Goal: Information Seeking & Learning: Learn about a topic

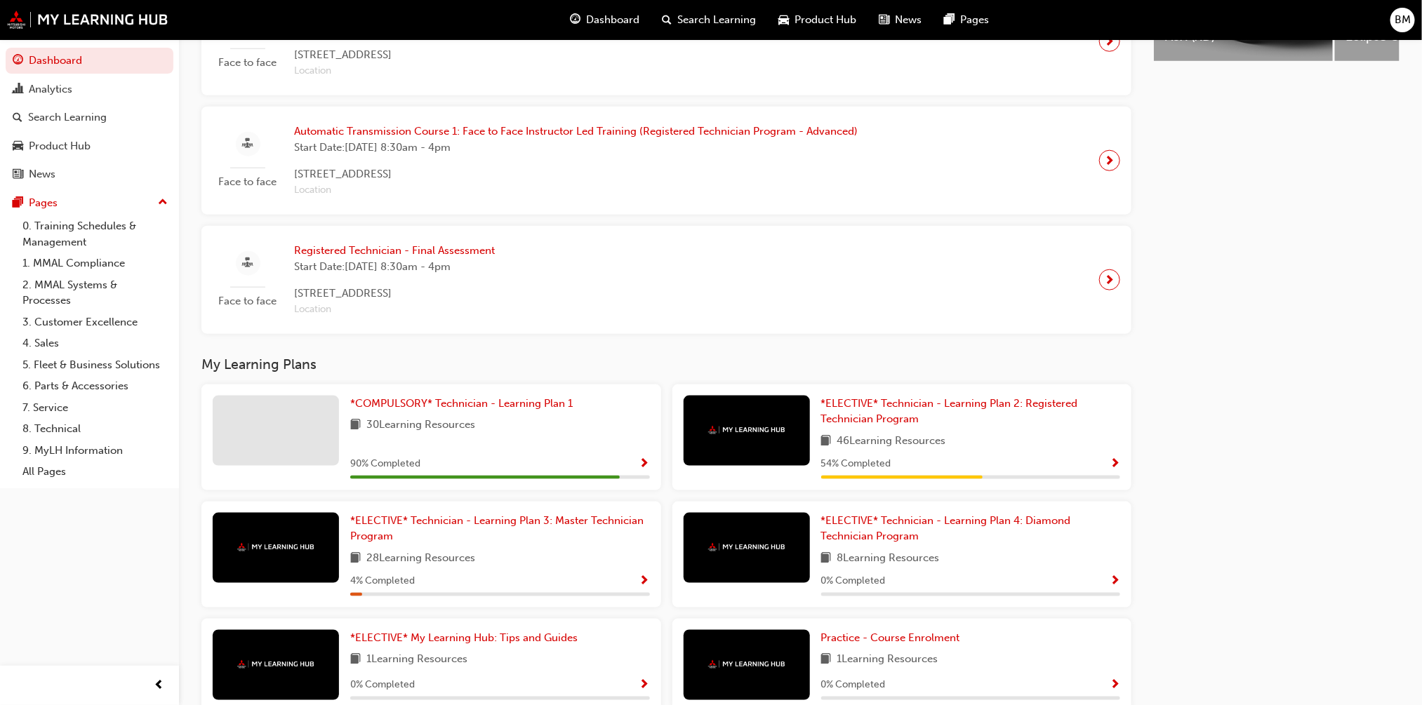
scroll to position [790, 0]
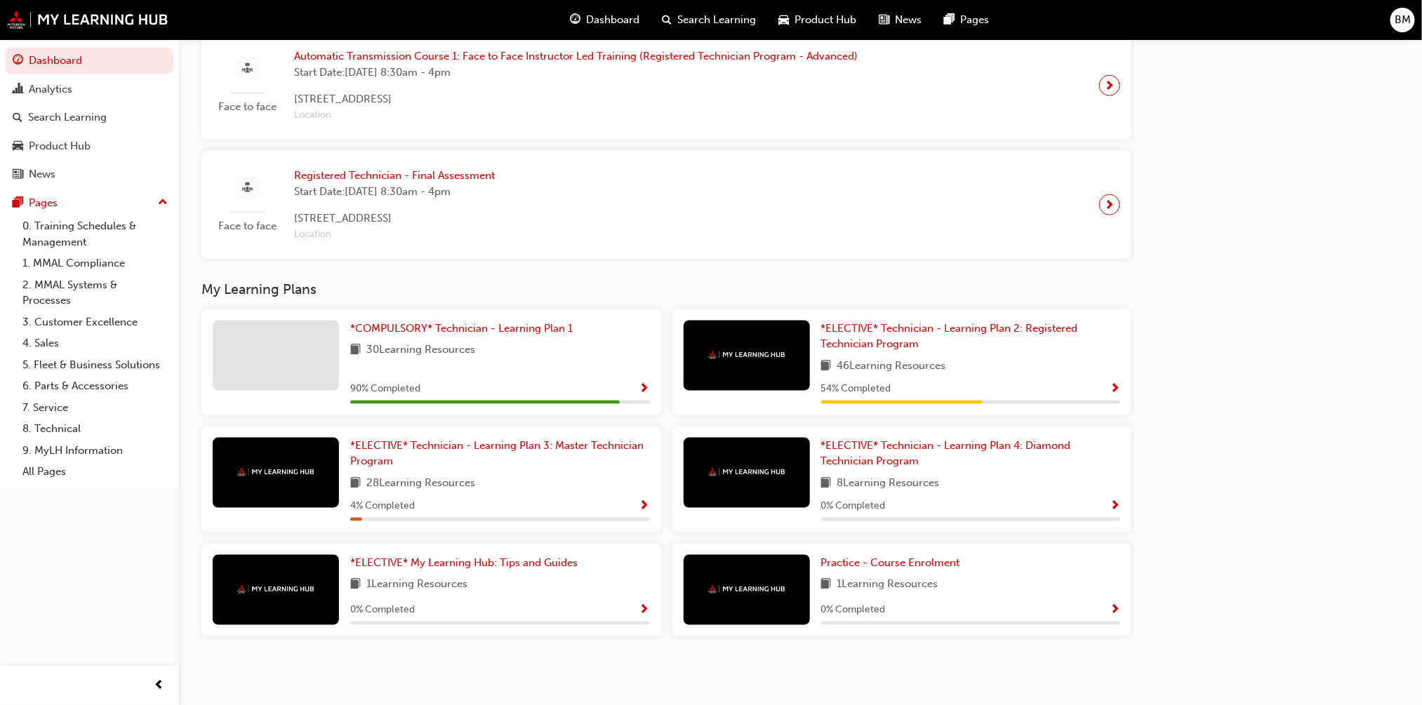
click at [639, 383] on span "Show Progress" at bounding box center [644, 389] width 11 height 13
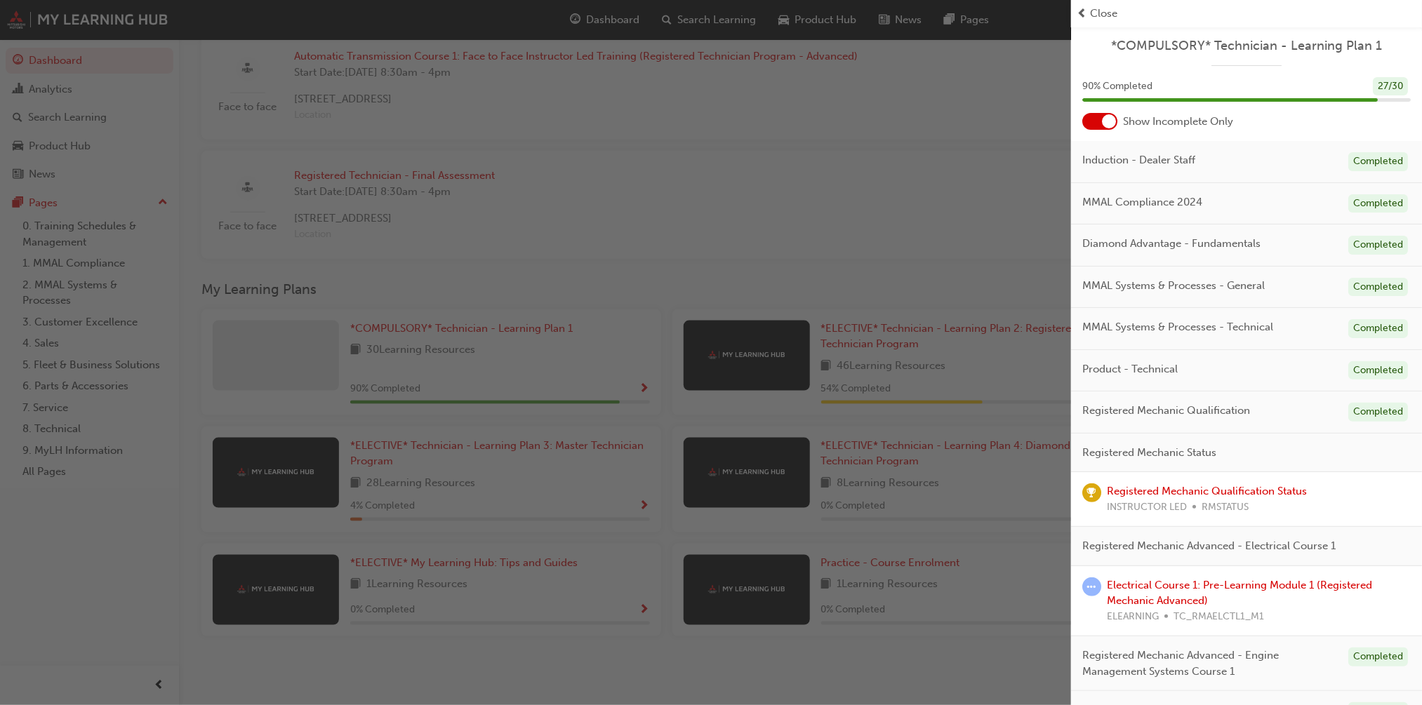
click at [1052, 119] on div at bounding box center [1109, 121] width 14 height 14
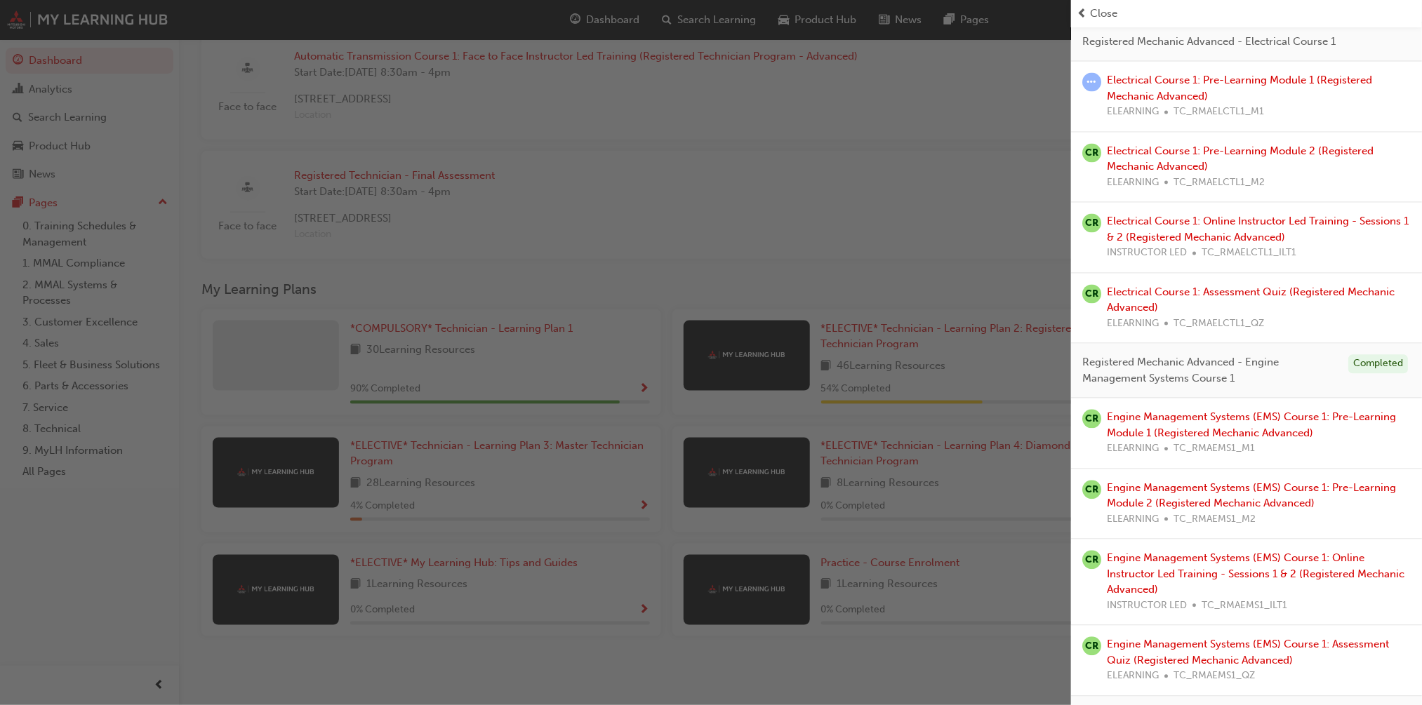
scroll to position [1422, 0]
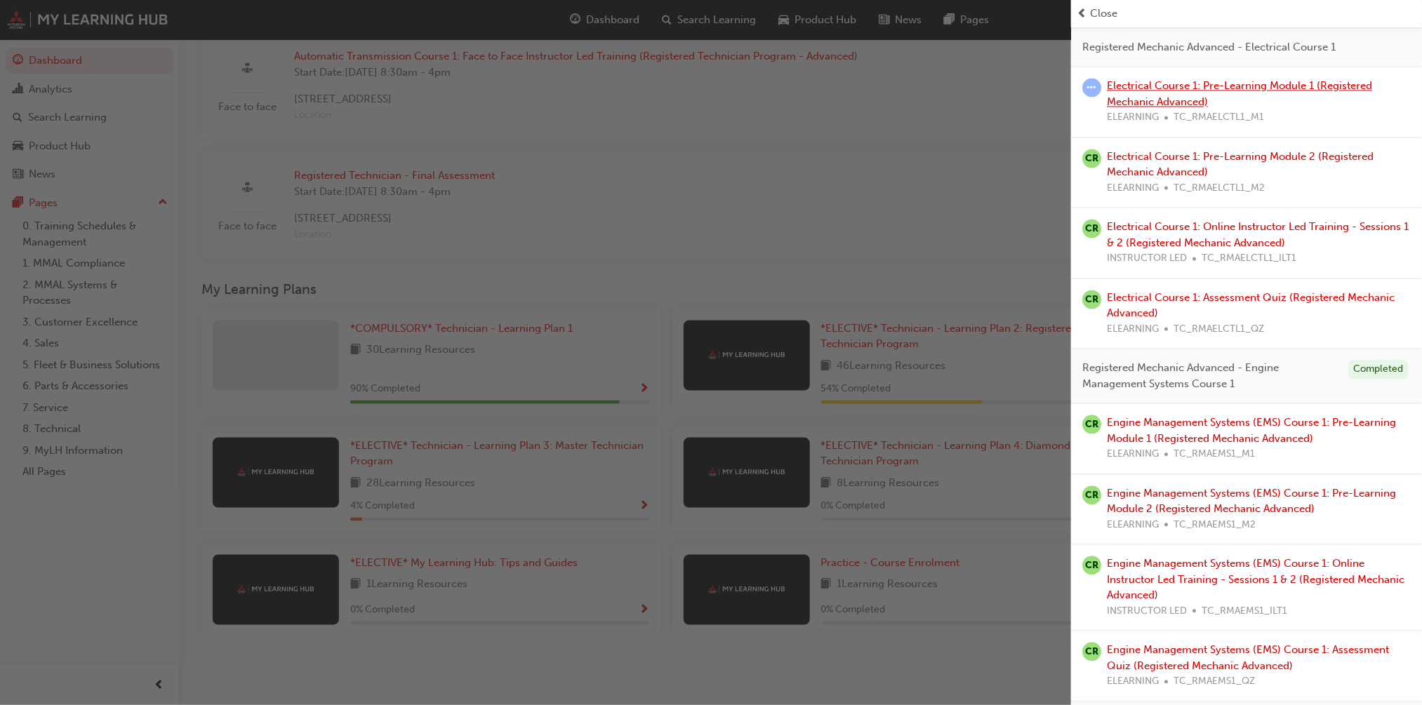
click at [1052, 109] on link "Electrical Course 1: Pre-Learning Module 1 (Registered Mechanic Advanced)" at bounding box center [1239, 94] width 265 height 29
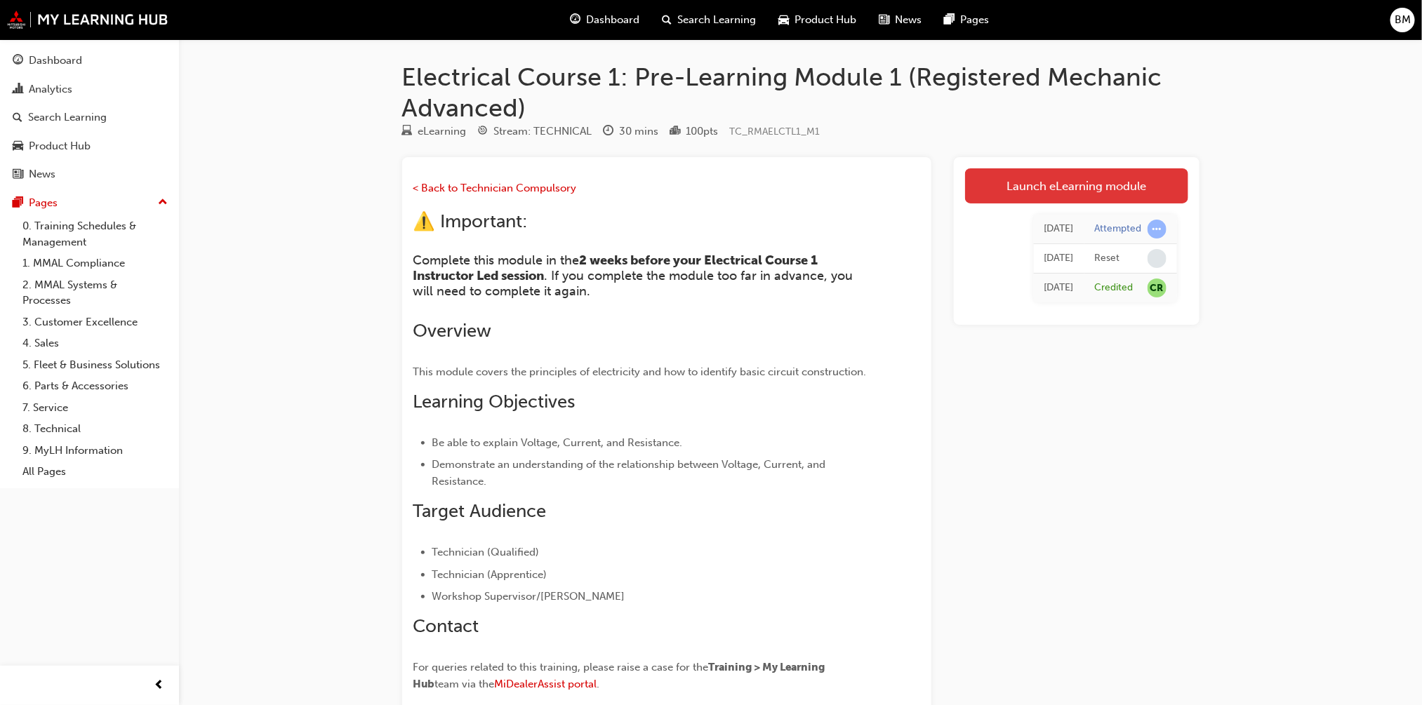
click at [1046, 184] on link "Launch eLearning module" at bounding box center [1076, 185] width 223 height 35
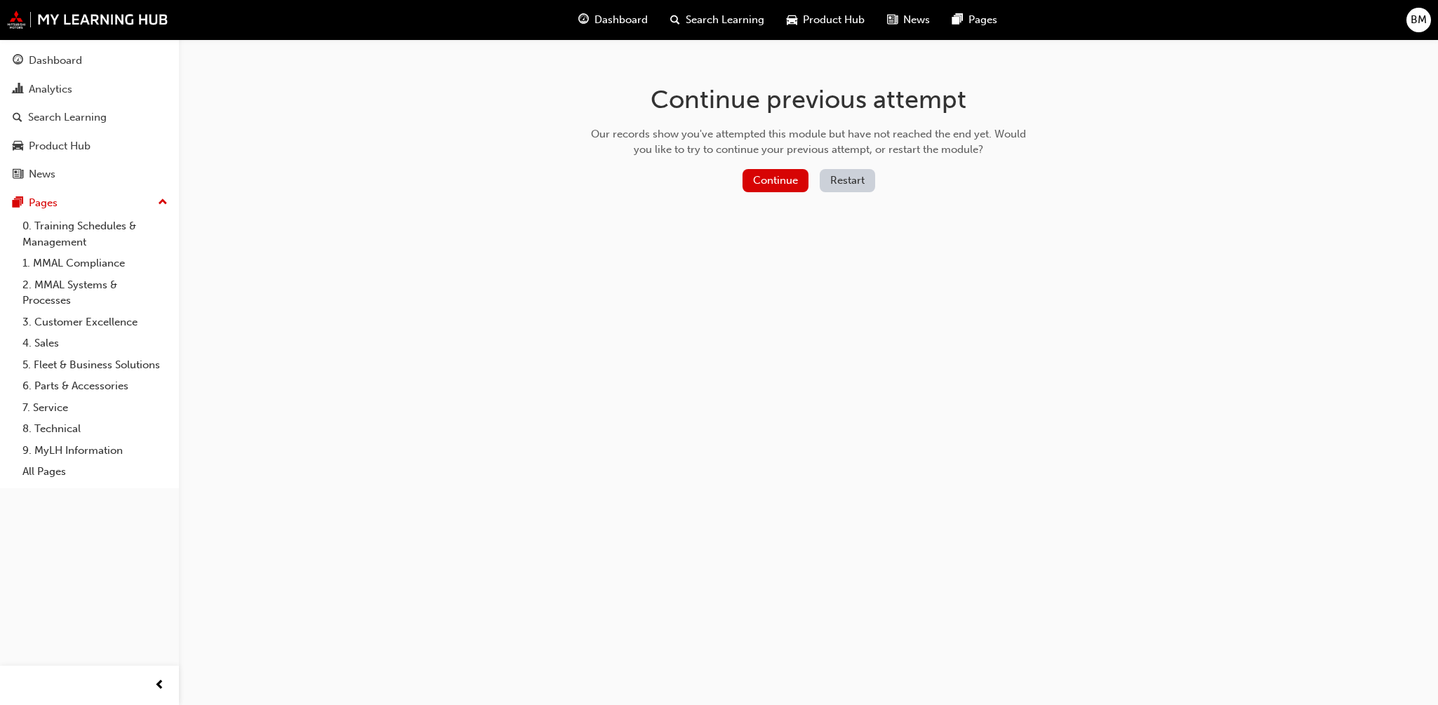
click at [842, 175] on button "Restart" at bounding box center [847, 180] width 55 height 23
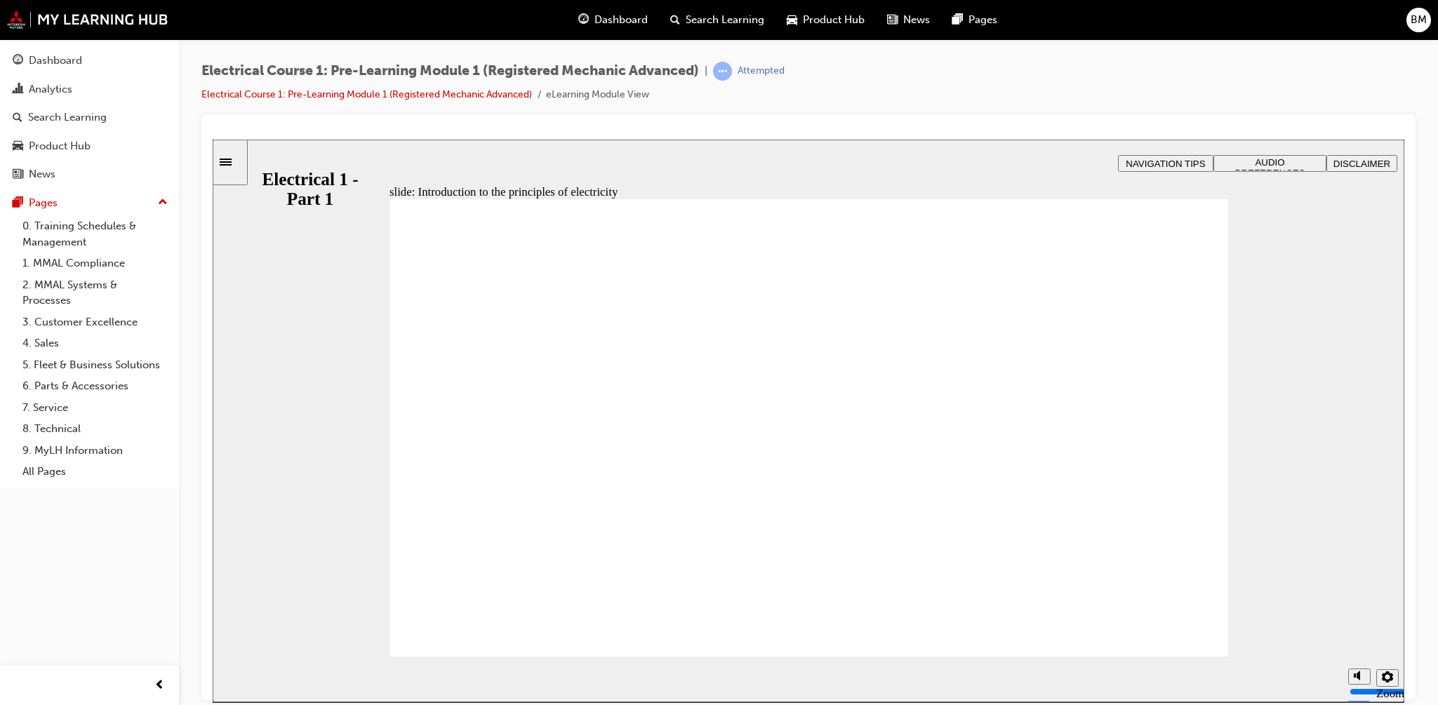
drag, startPoint x: 472, startPoint y: 531, endPoint x: 486, endPoint y: 519, distance: 18.5
drag, startPoint x: 742, startPoint y: 526, endPoint x: 1003, endPoint y: 537, distance: 261.3
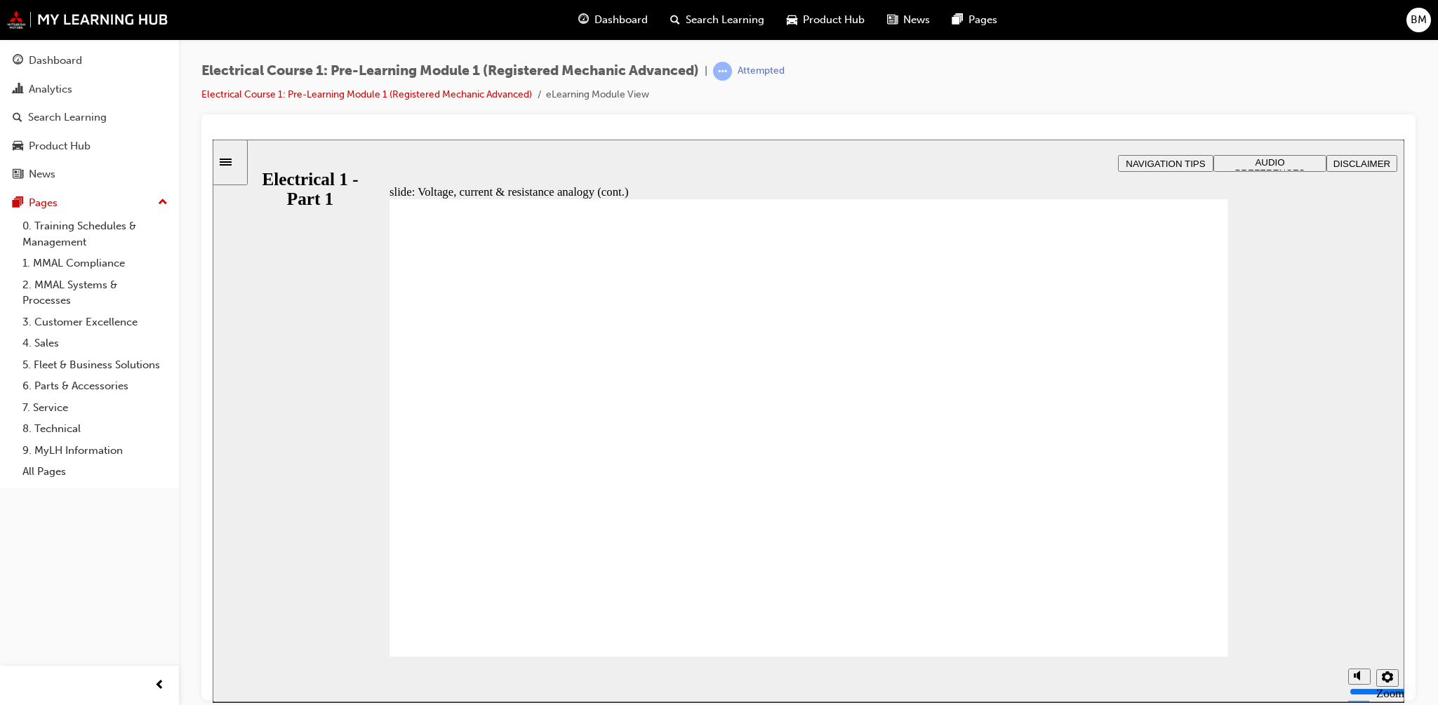
drag, startPoint x: 1123, startPoint y: 330, endPoint x: 1093, endPoint y: 400, distance: 76.4
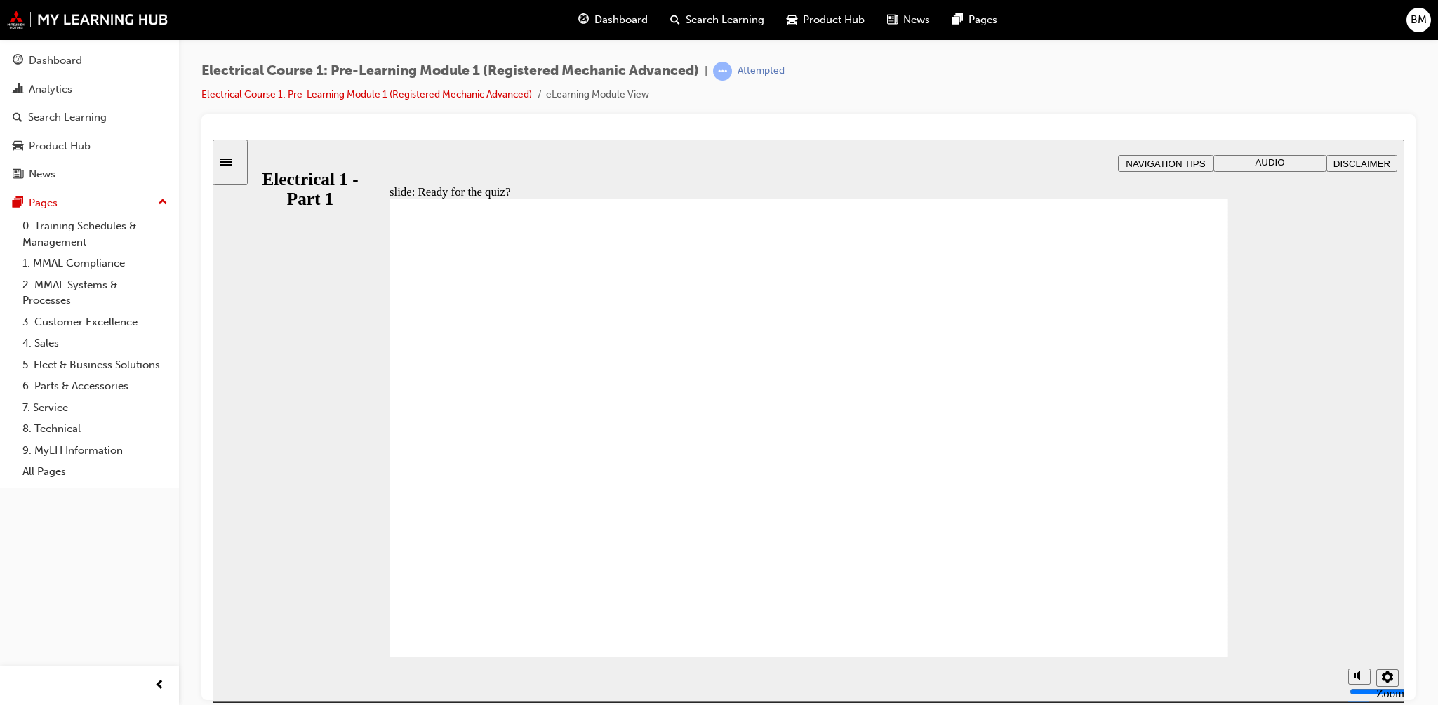
checkbox input "true"
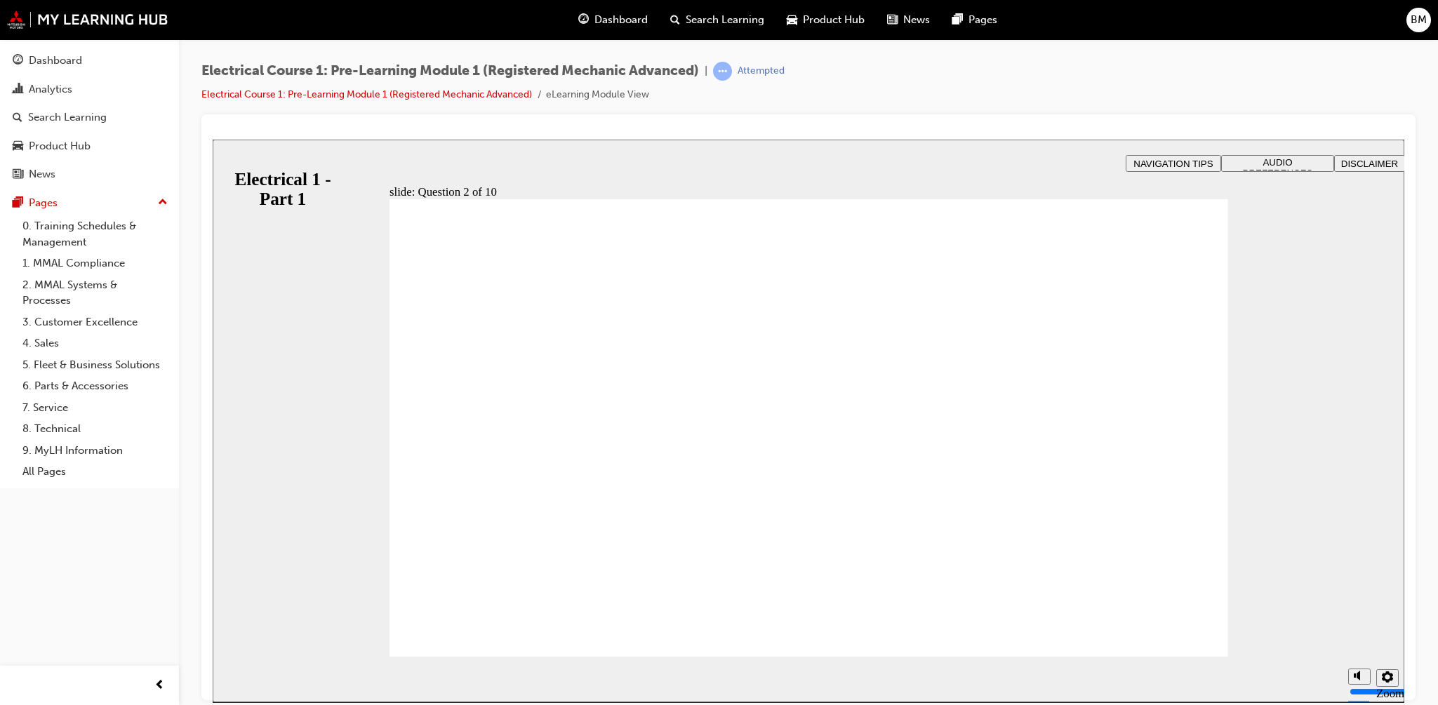
radio input "true"
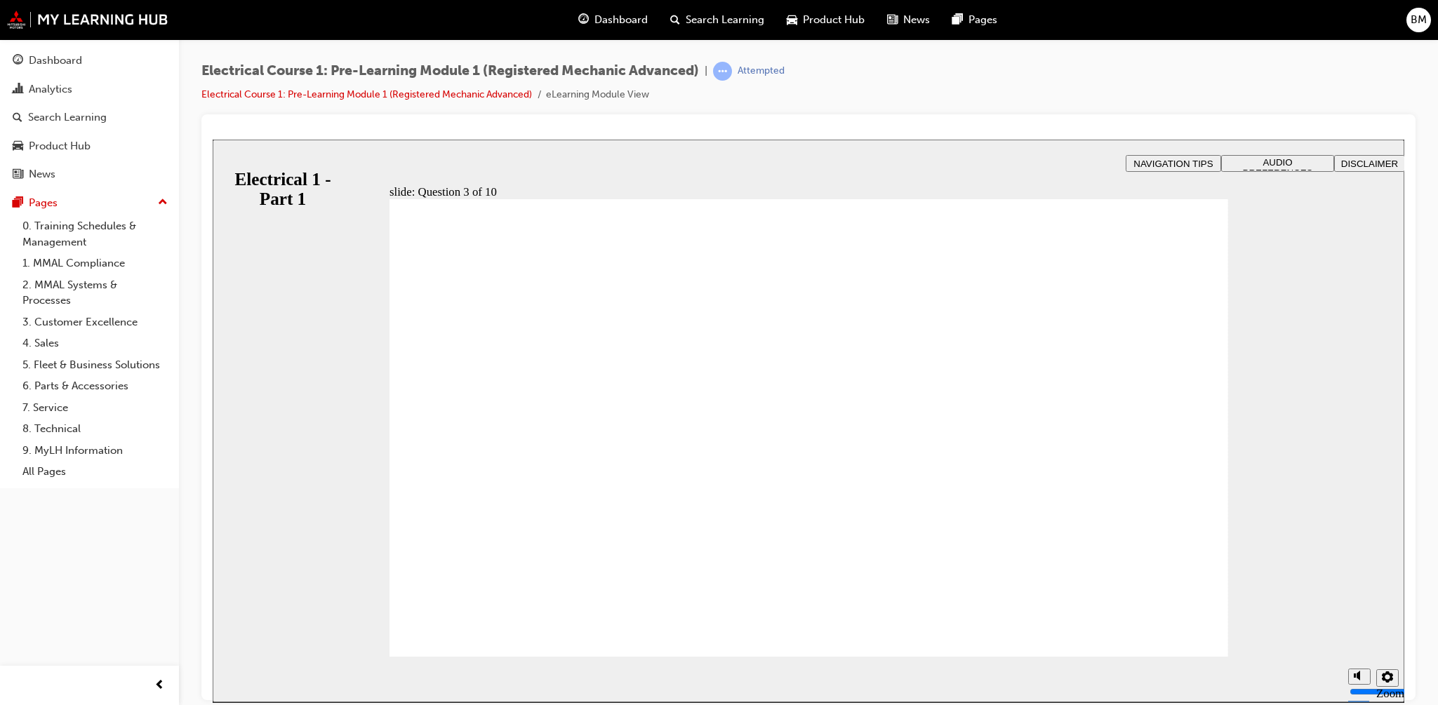
radio input "true"
radio input "false"
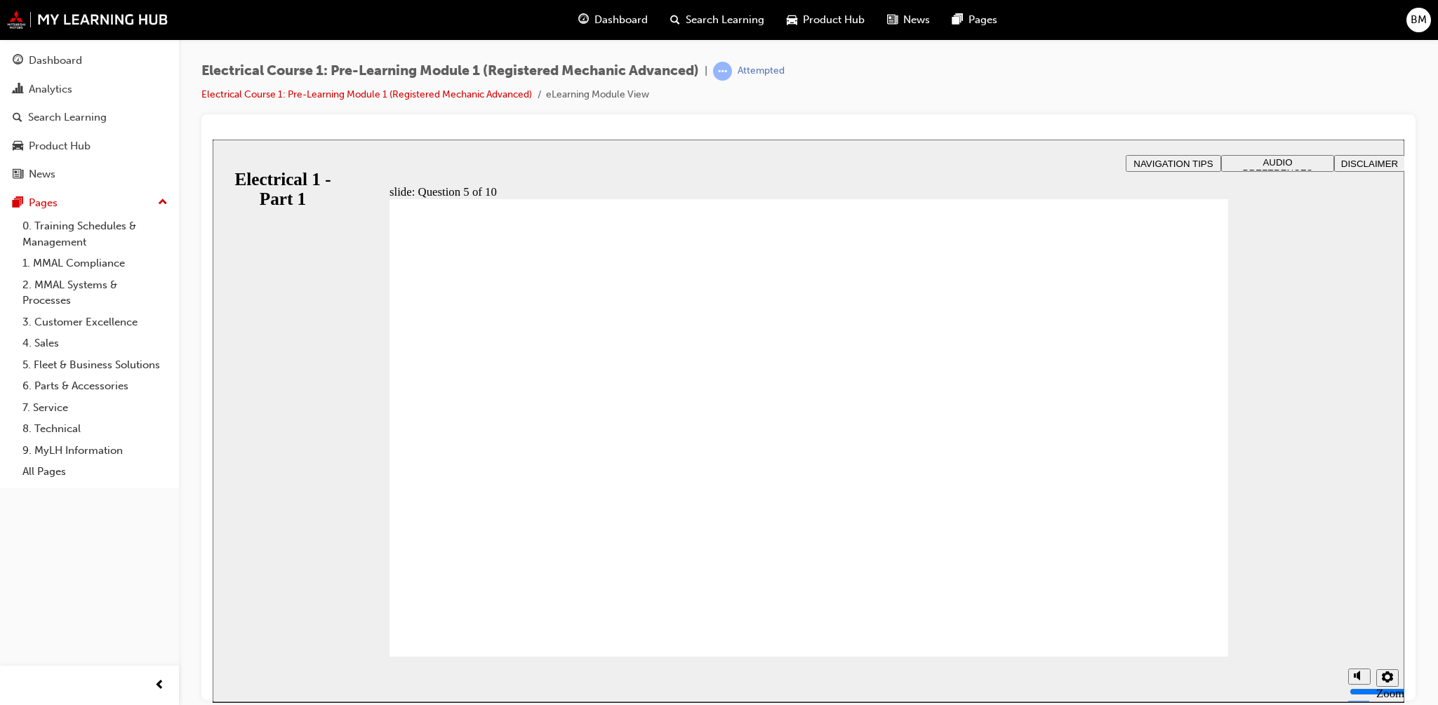
radio input "true"
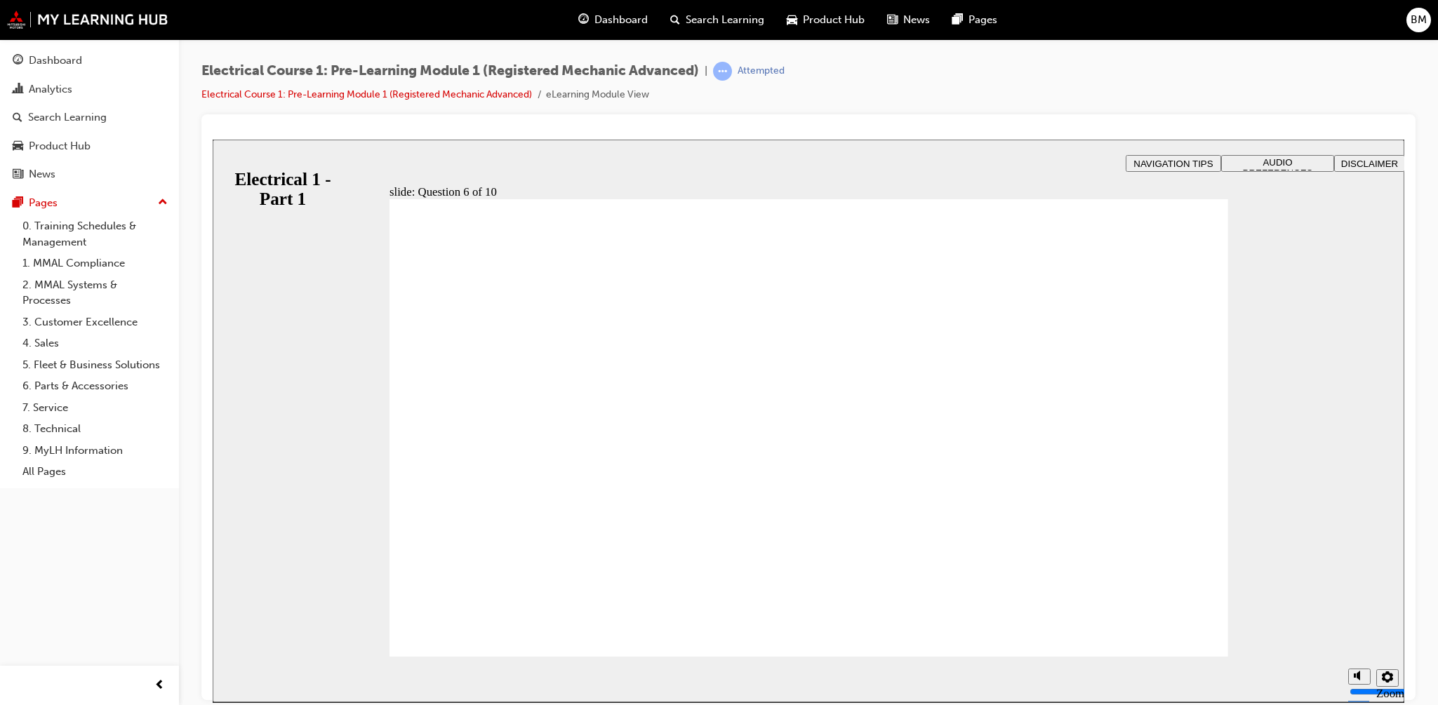
radio input "true"
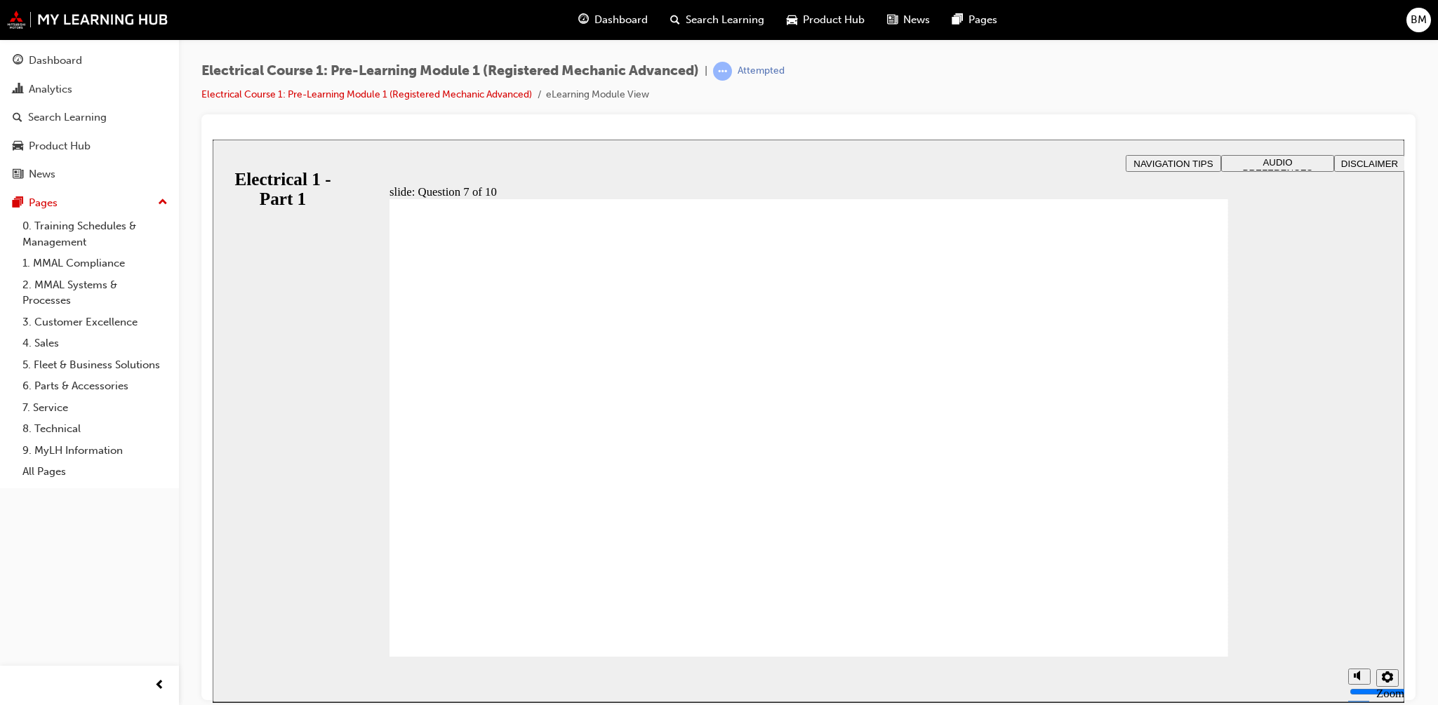
radio input "true"
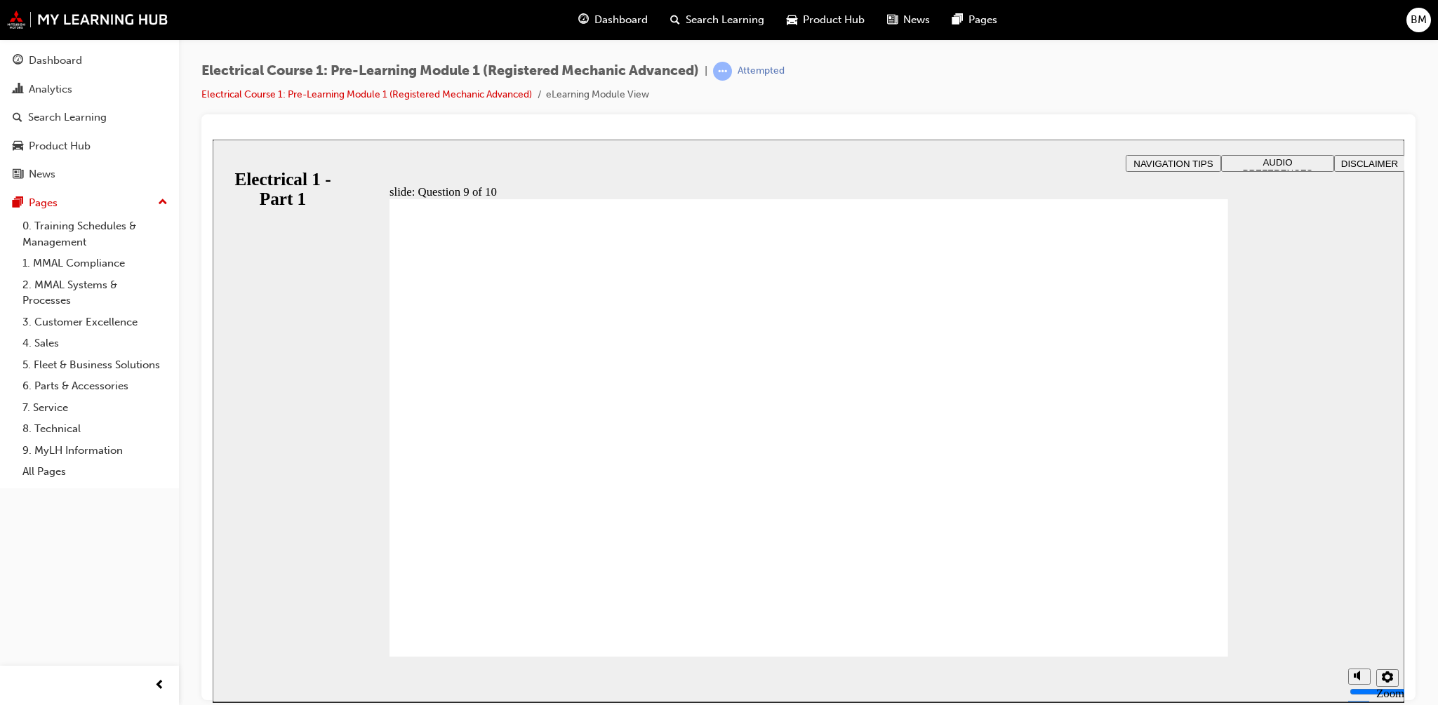
radio input "true"
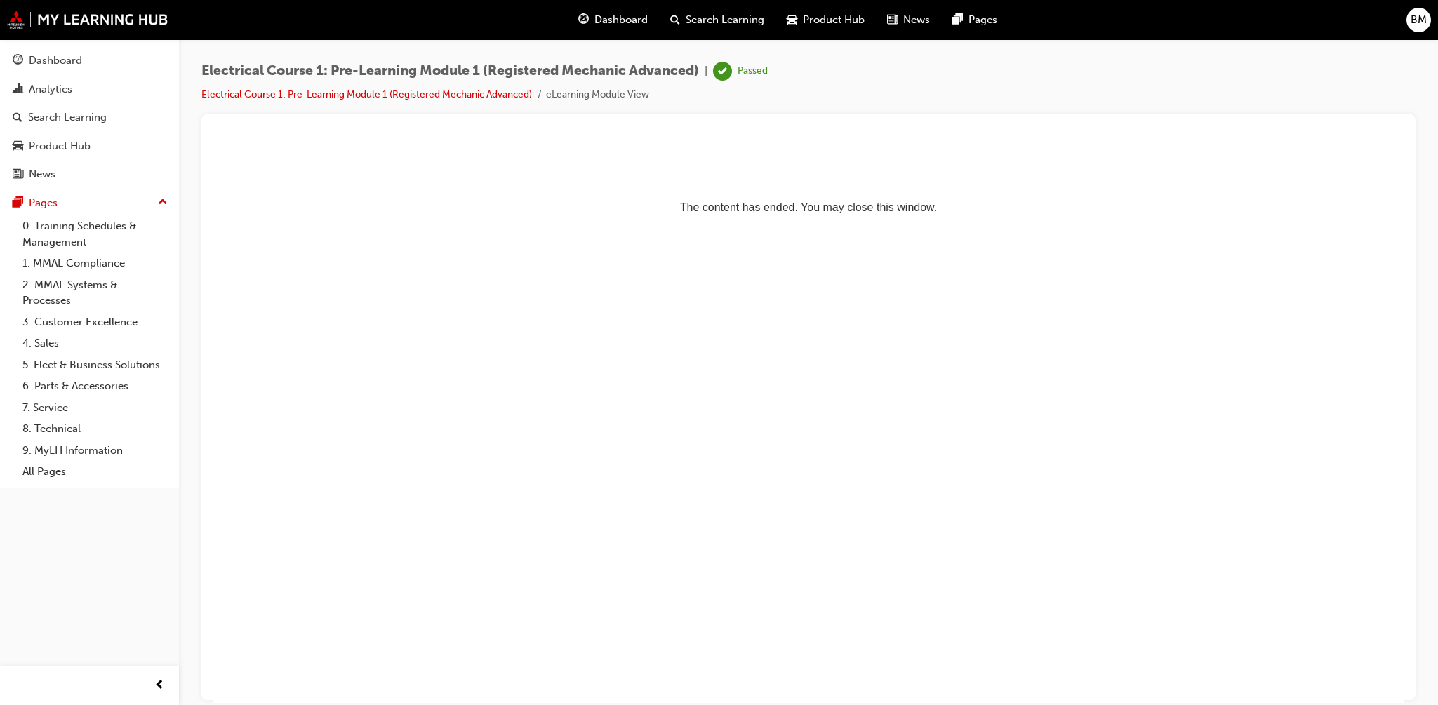
click at [615, 18] on span "Dashboard" at bounding box center [620, 20] width 53 height 16
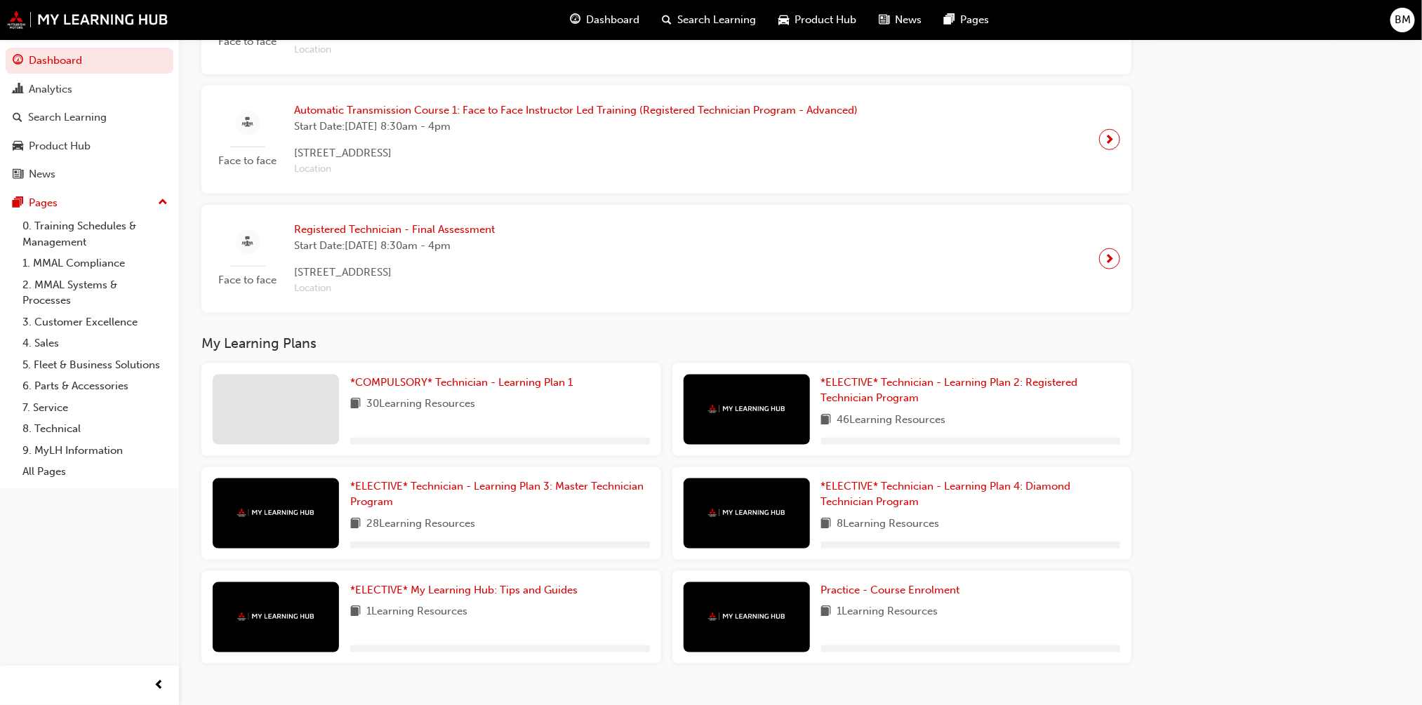
scroll to position [760, 0]
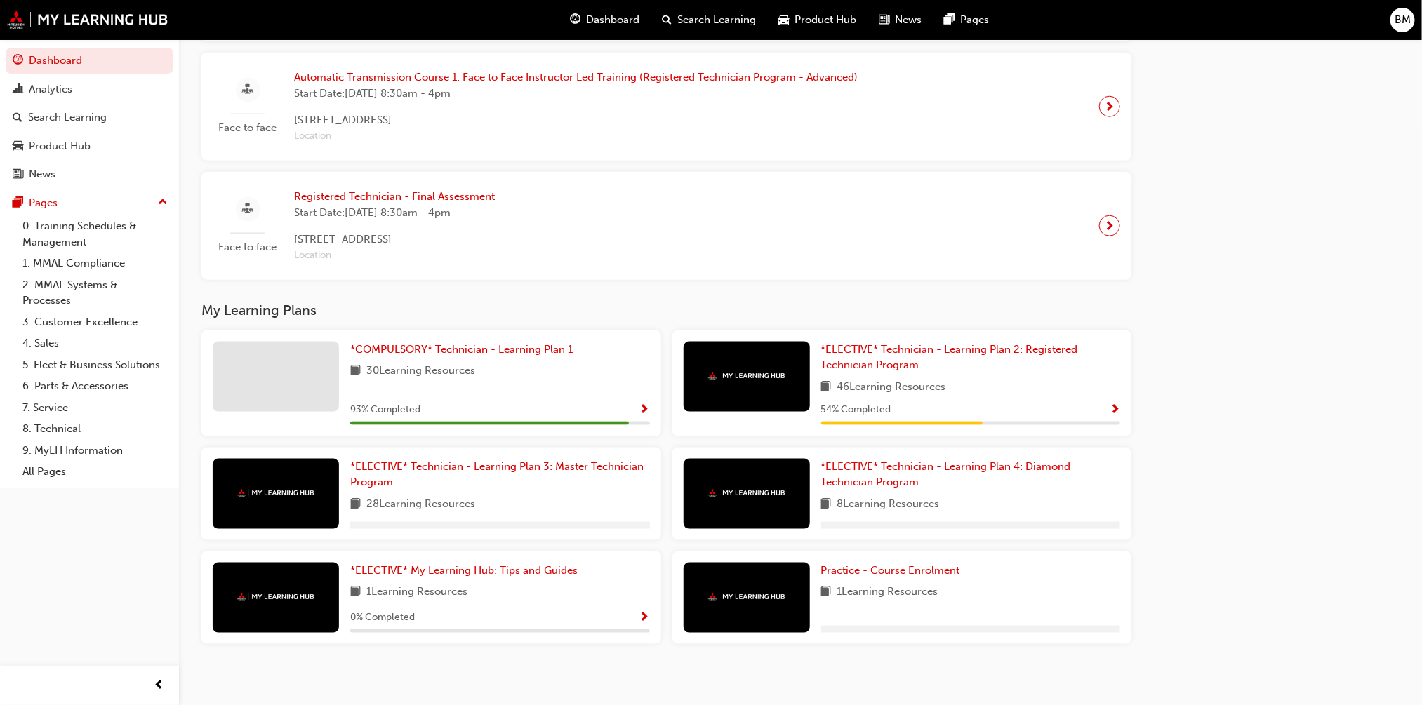
click at [645, 415] on span "Show Progress" at bounding box center [644, 410] width 11 height 13
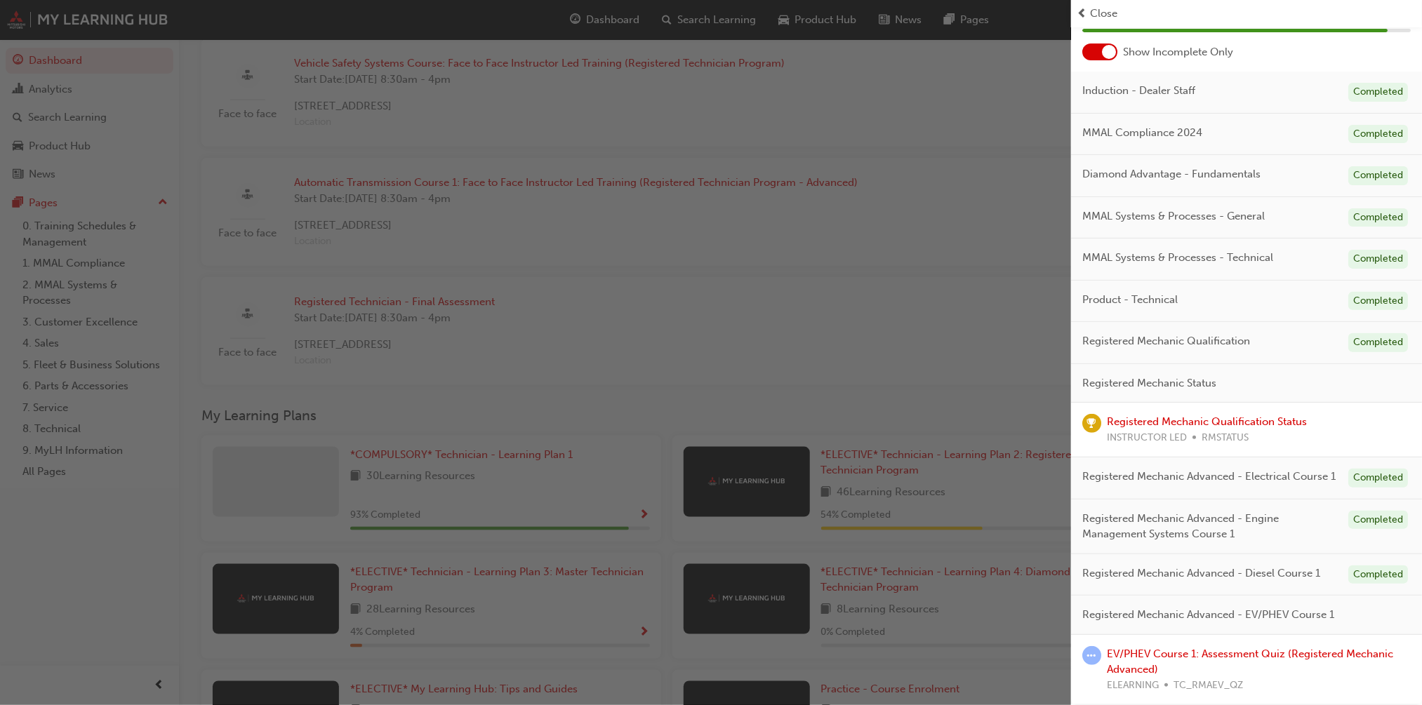
scroll to position [684, 0]
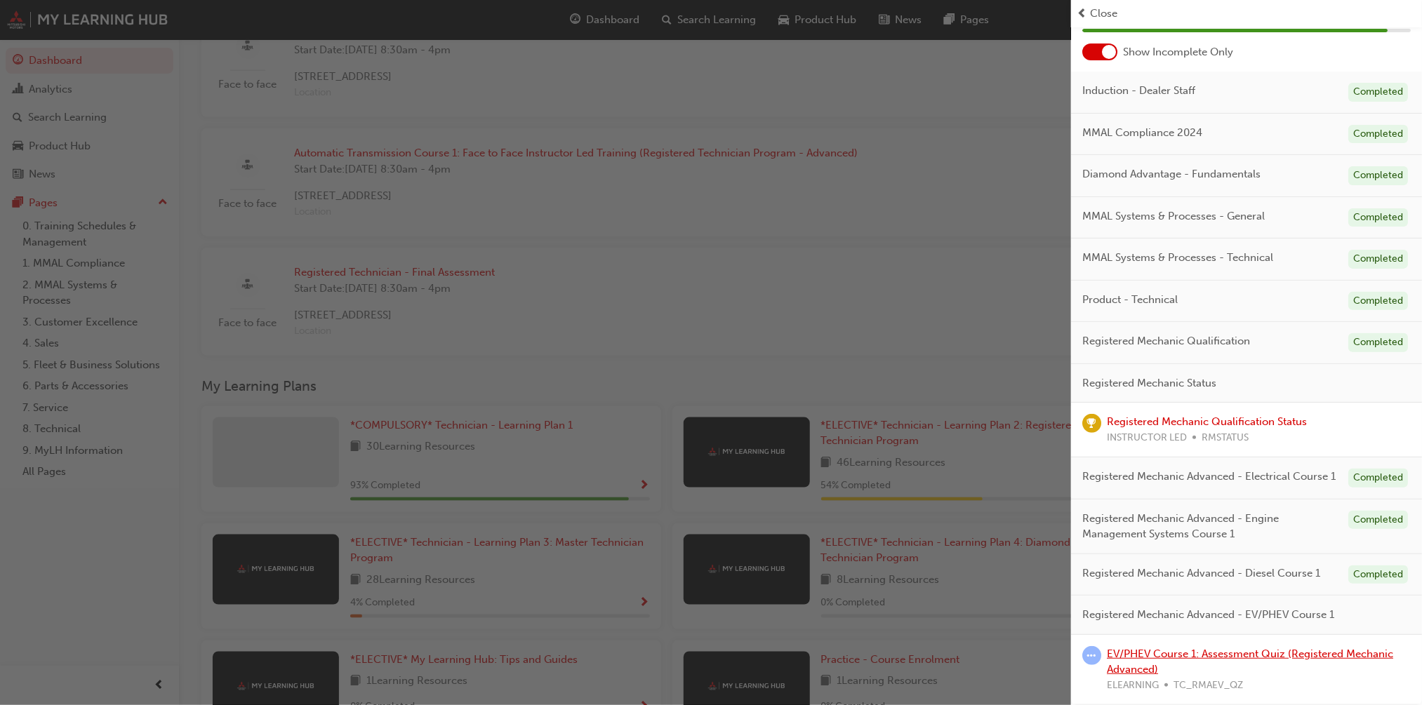
click at [1052, 655] on link "EV/PHEV Course 1: Assessment Quiz (Registered Mechanic Advanced)" at bounding box center [1250, 662] width 286 height 29
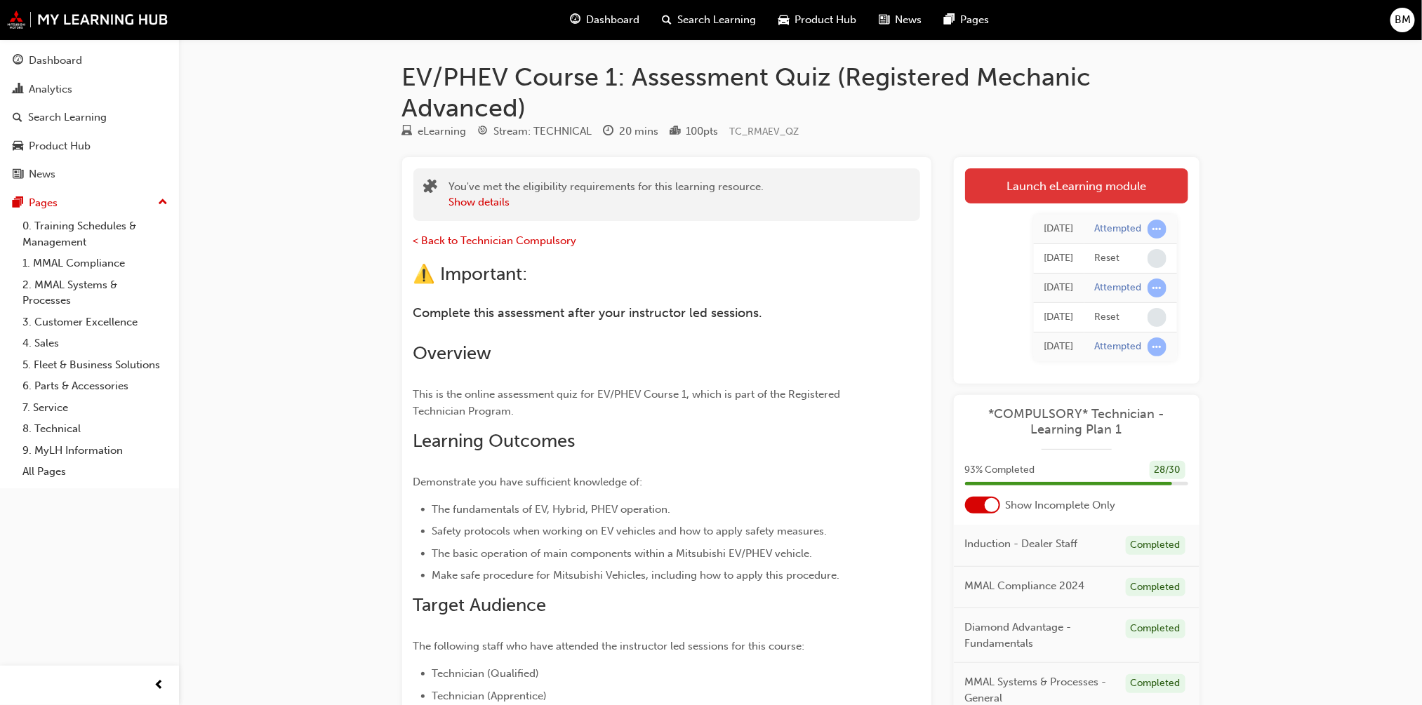
click at [1052, 186] on link "Launch eLearning module" at bounding box center [1076, 185] width 223 height 35
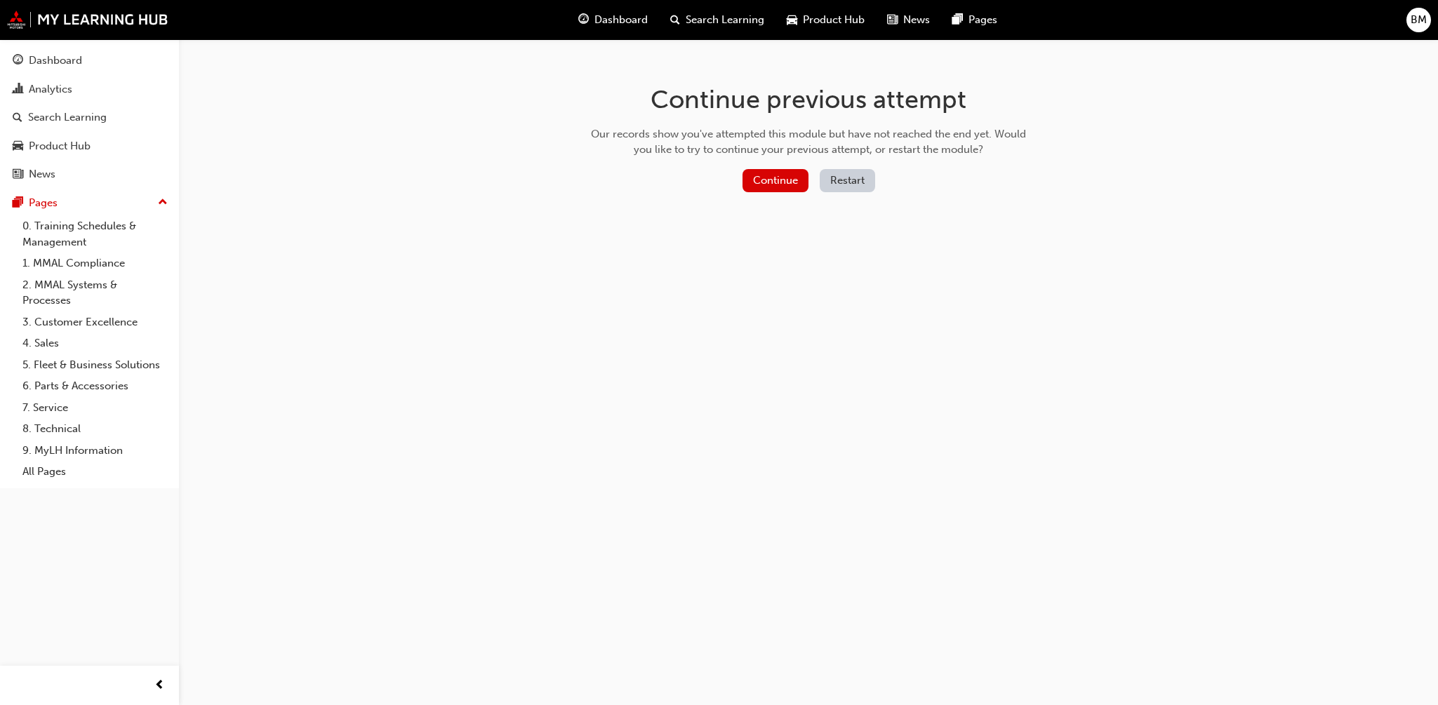
click at [845, 177] on button "Restart" at bounding box center [847, 180] width 55 height 23
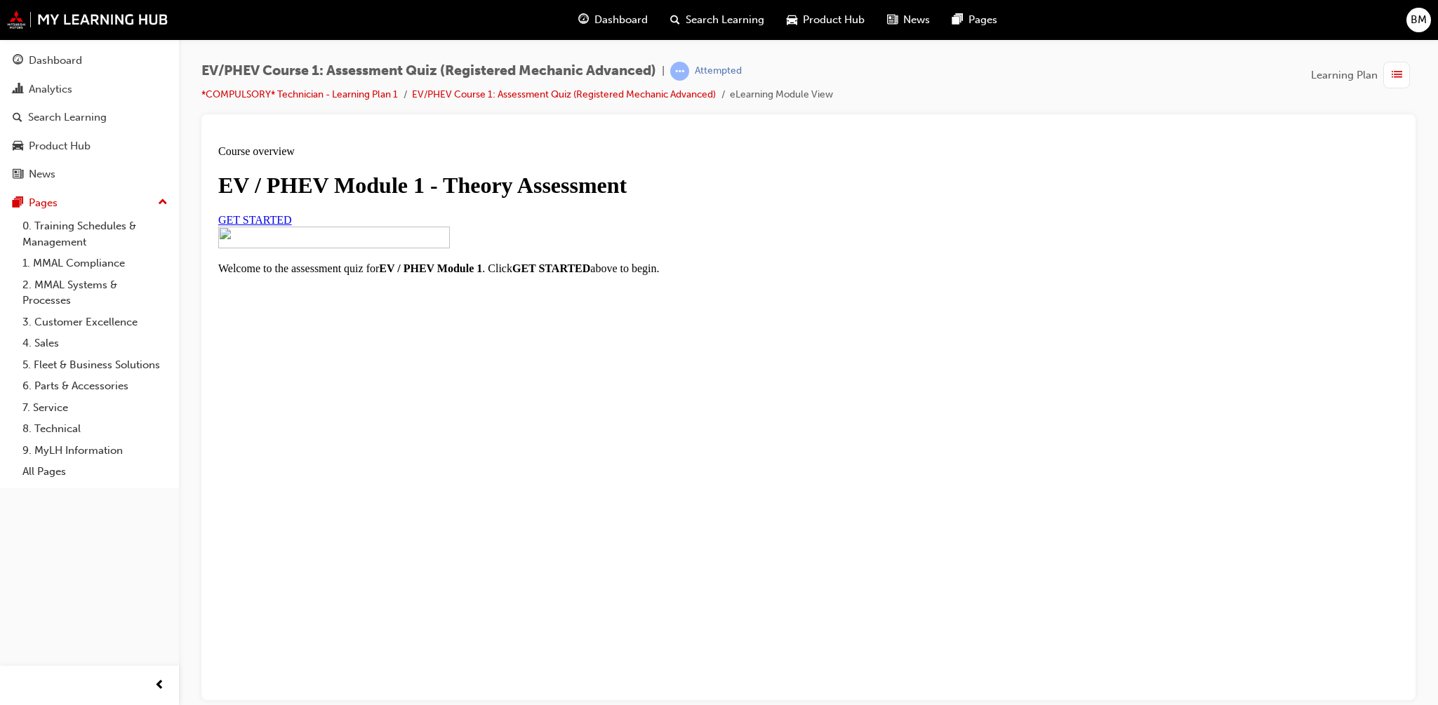
scroll to position [11, 0]
click at [292, 225] on link "GET STARTED" at bounding box center [255, 219] width 74 height 12
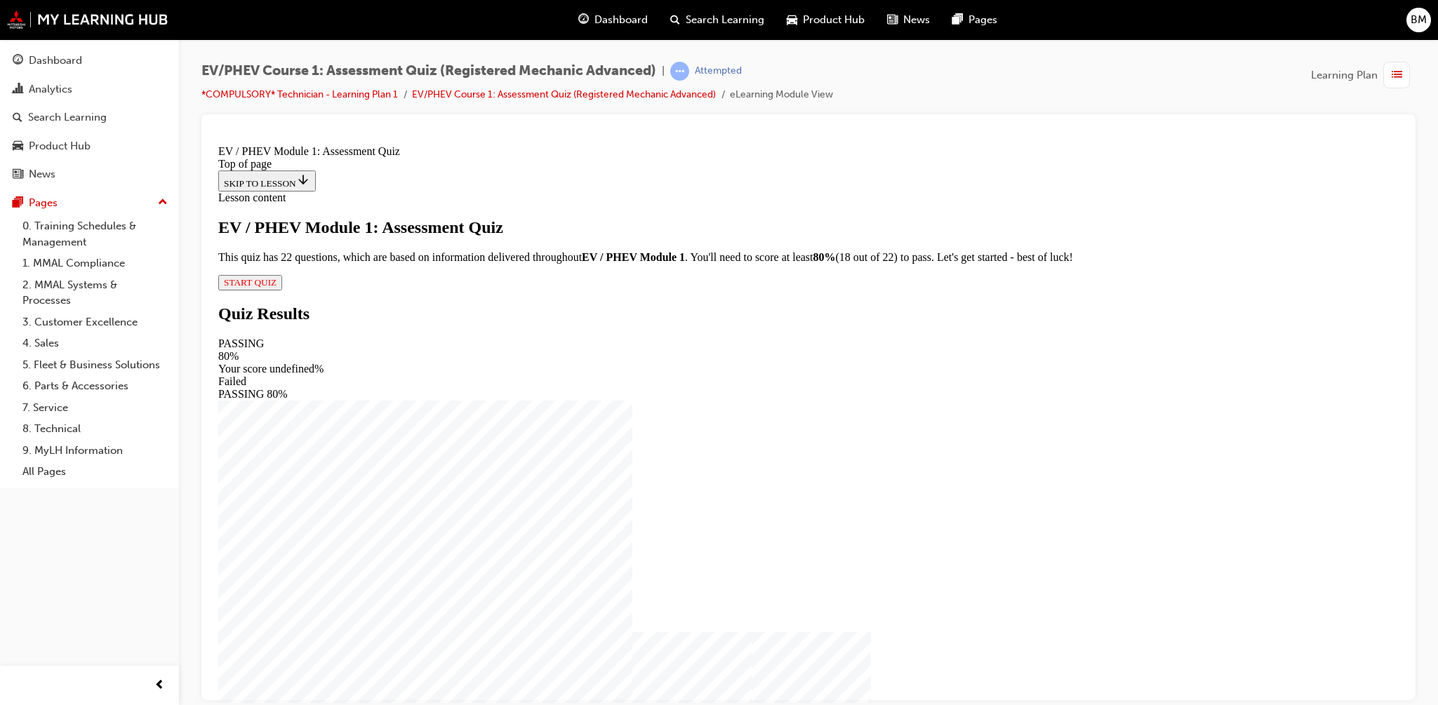
click at [277, 287] on span "START QUIZ" at bounding box center [250, 282] width 53 height 11
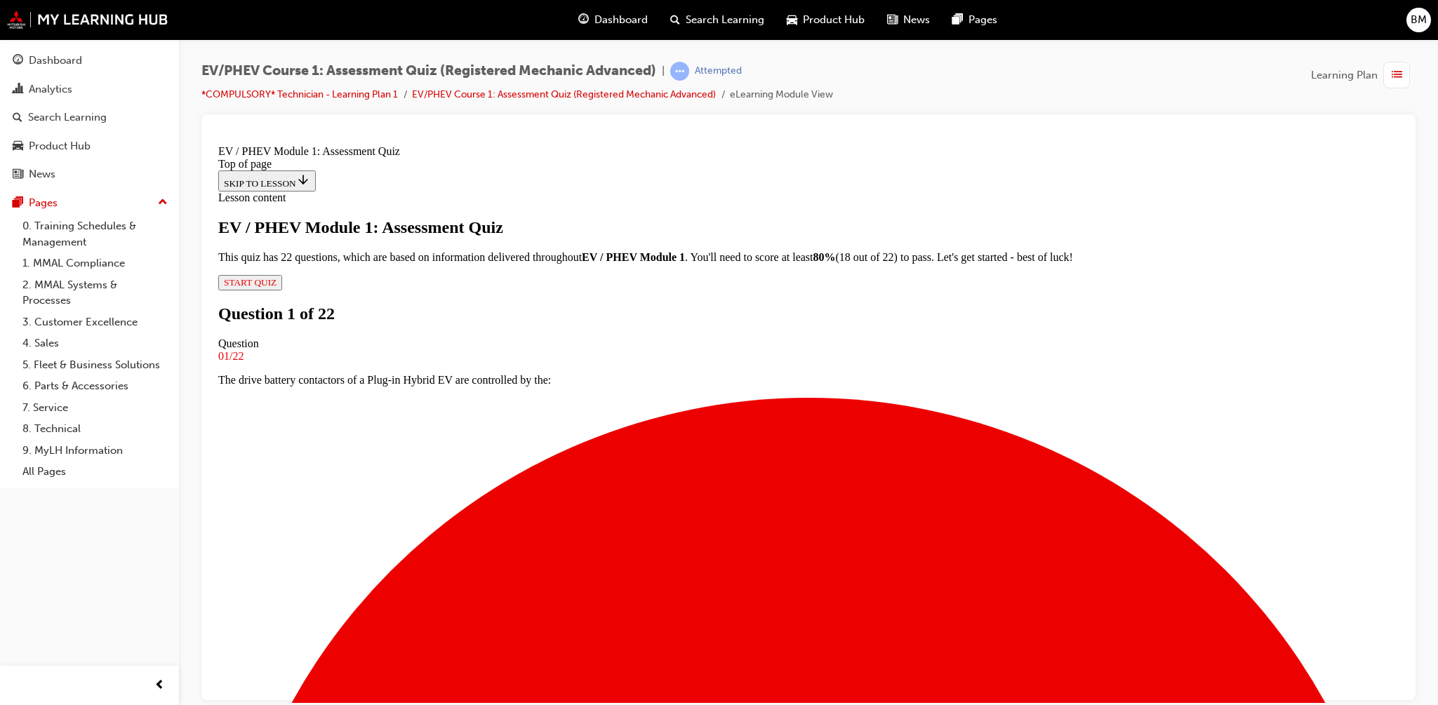
scroll to position [72, 0]
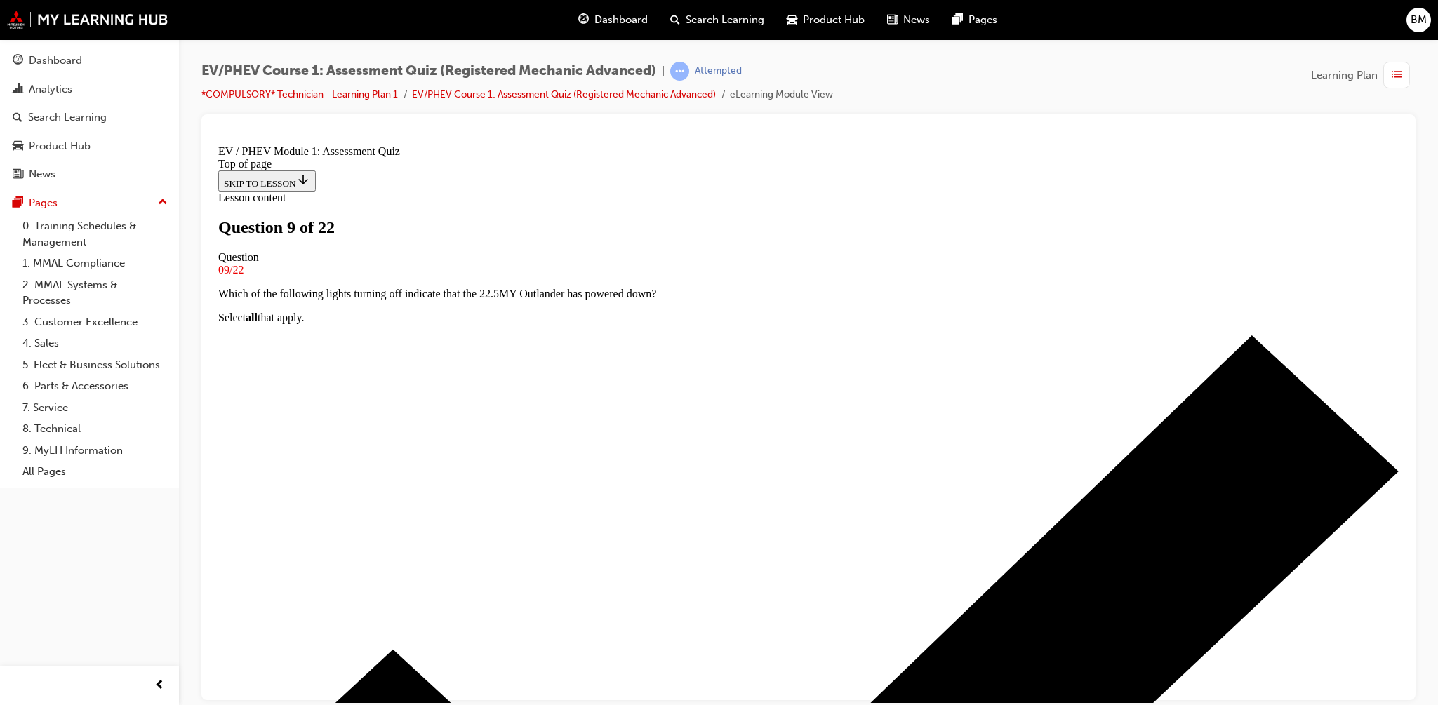
scroll to position [143, 0]
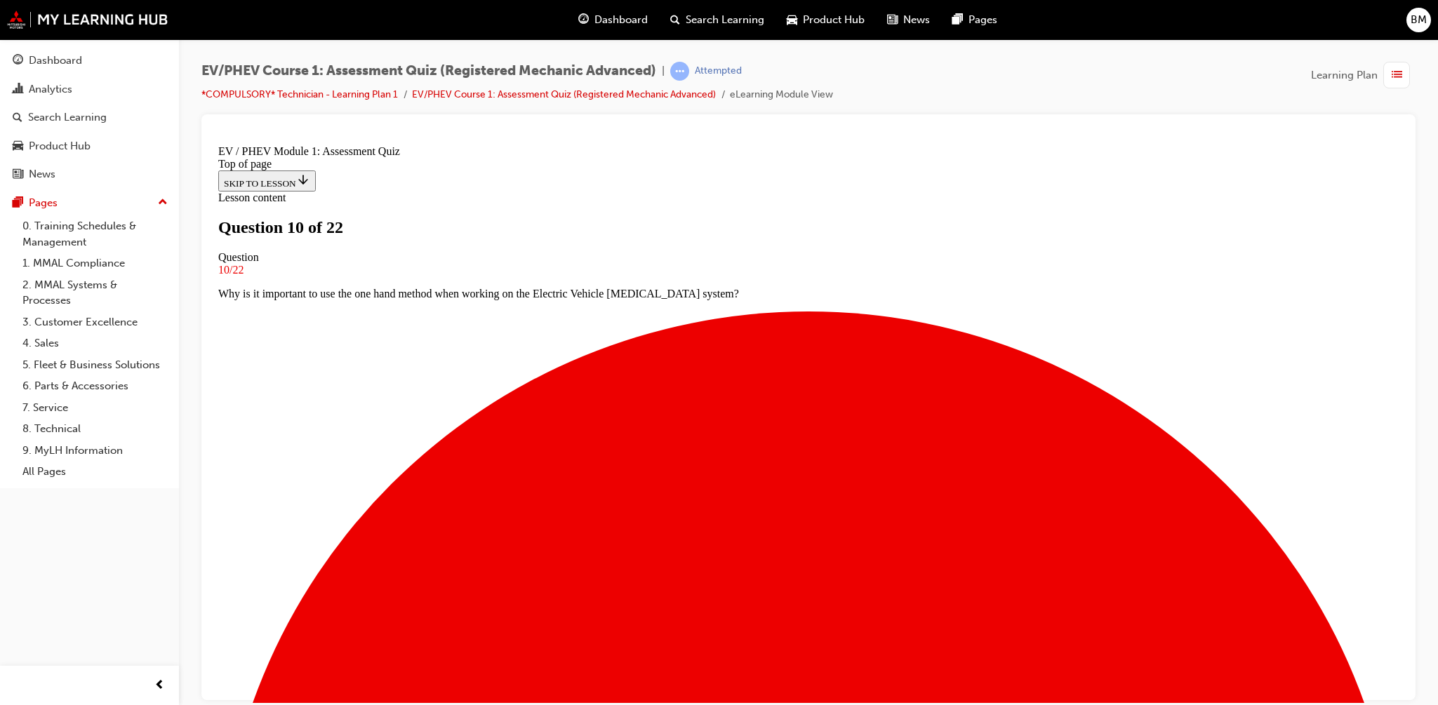
scroll to position [105, 0]
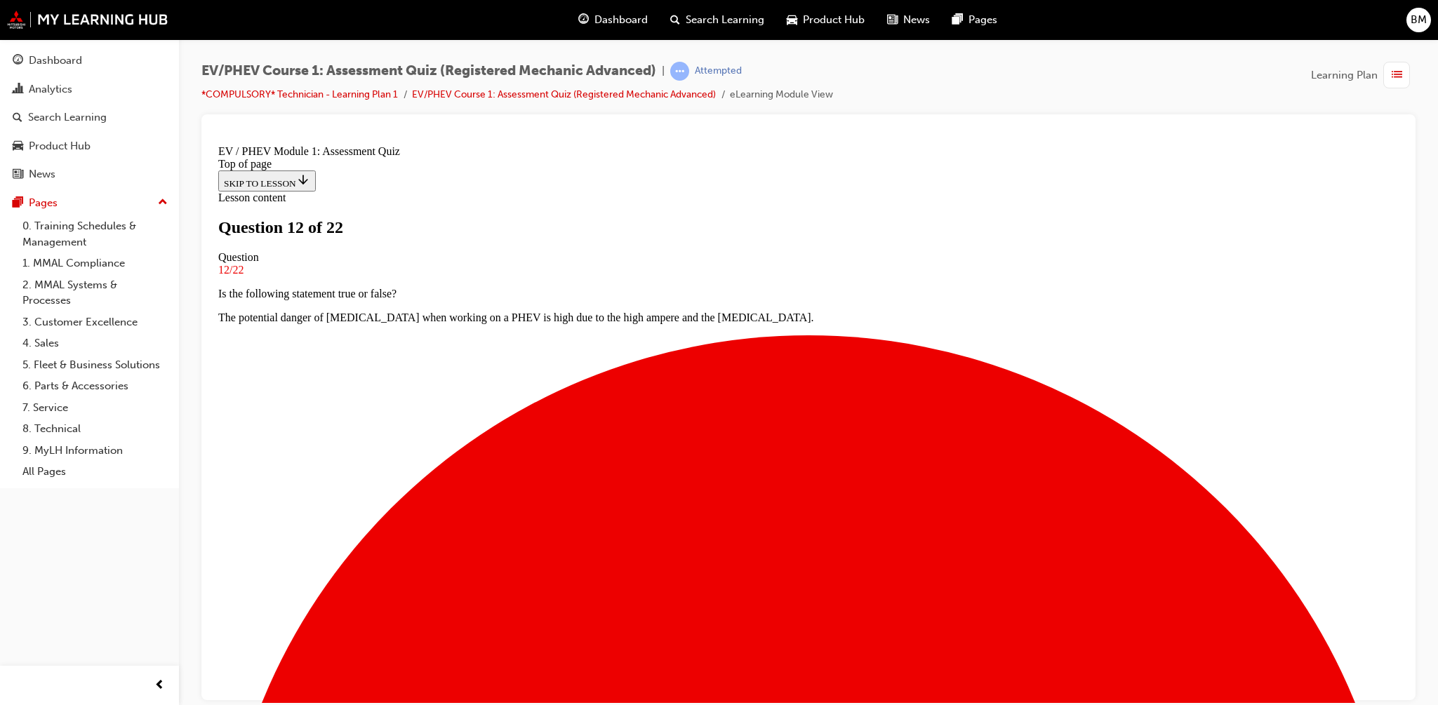
scroll to position [101, 0]
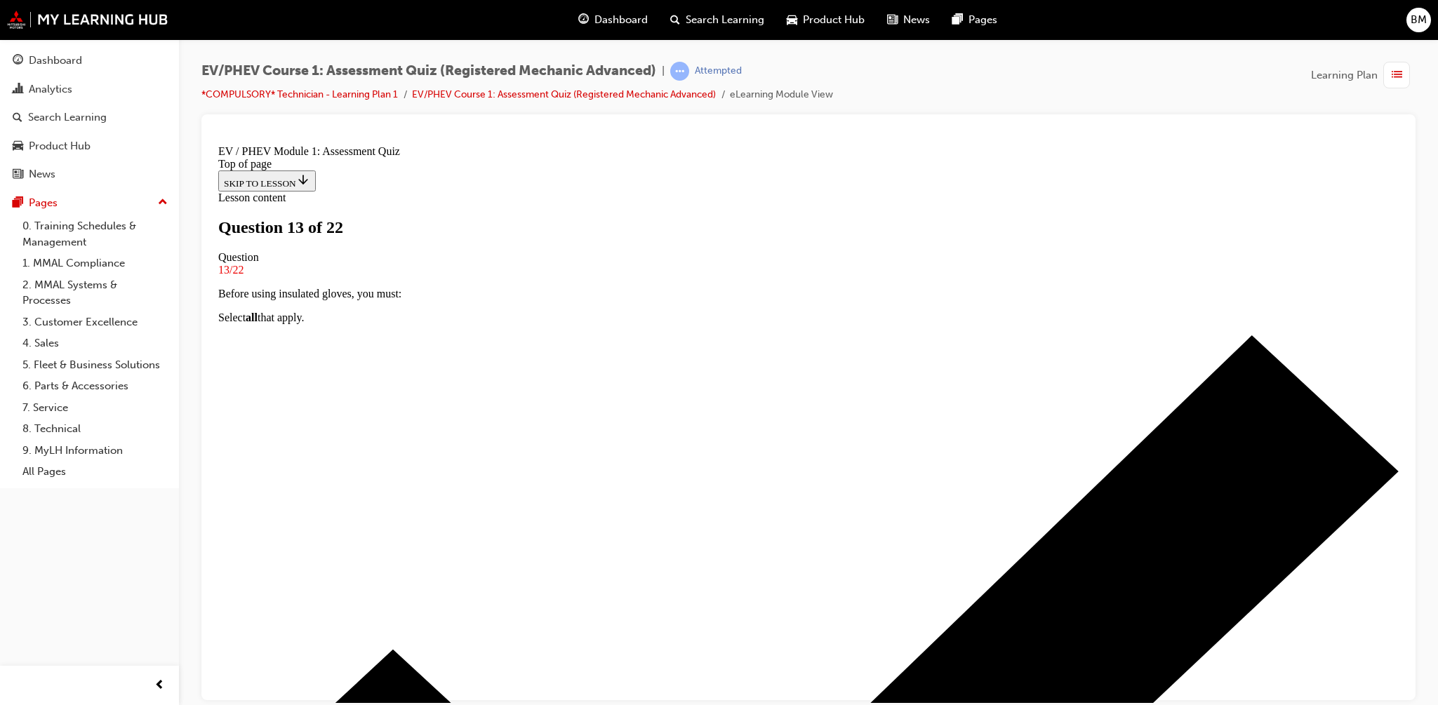
scroll to position [140, 0]
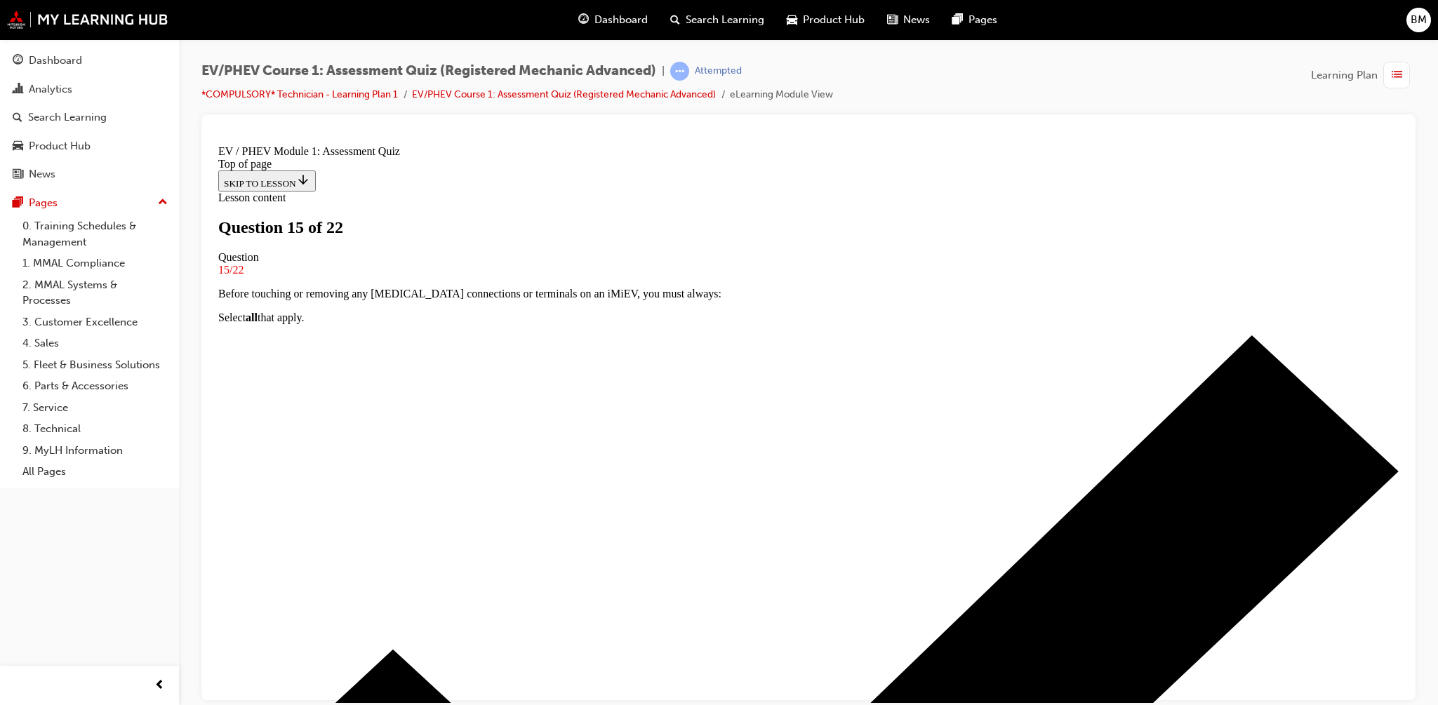
scroll to position [141, 0]
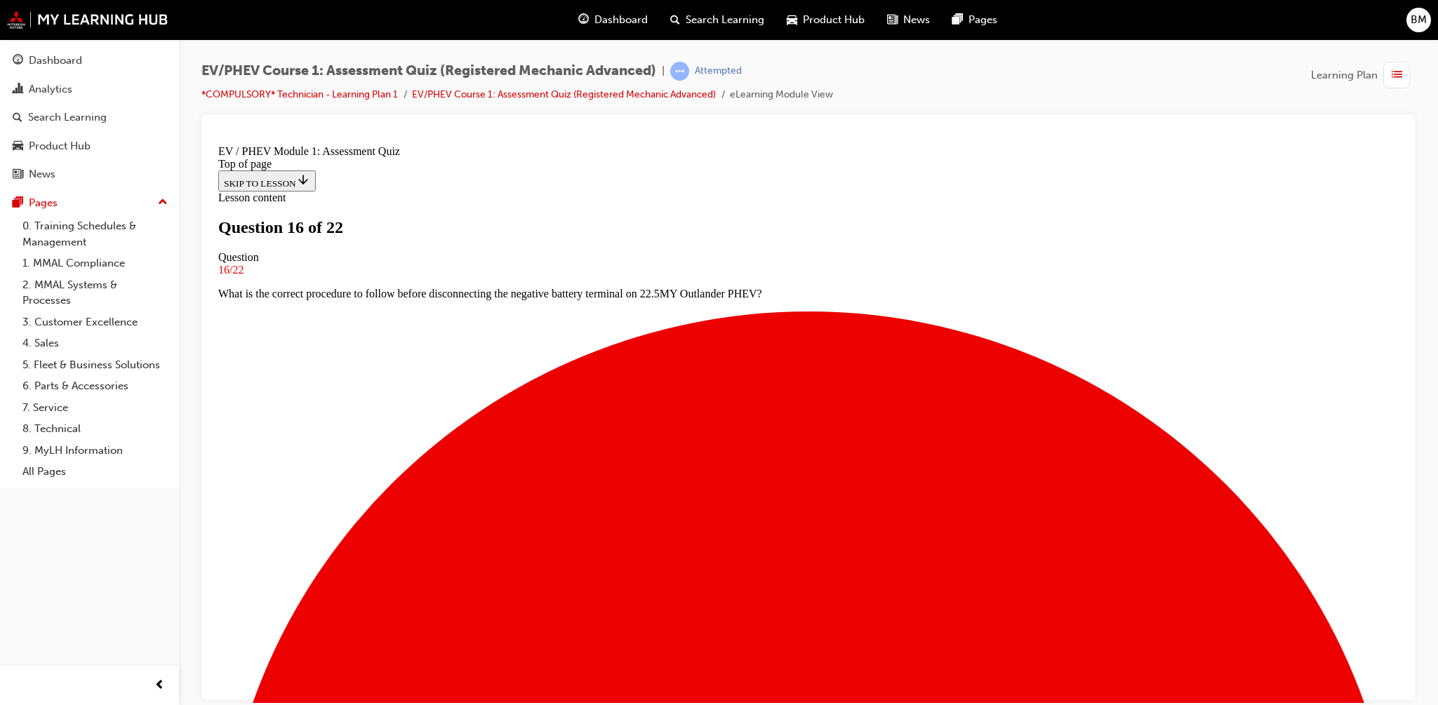
scroll to position [66, 0]
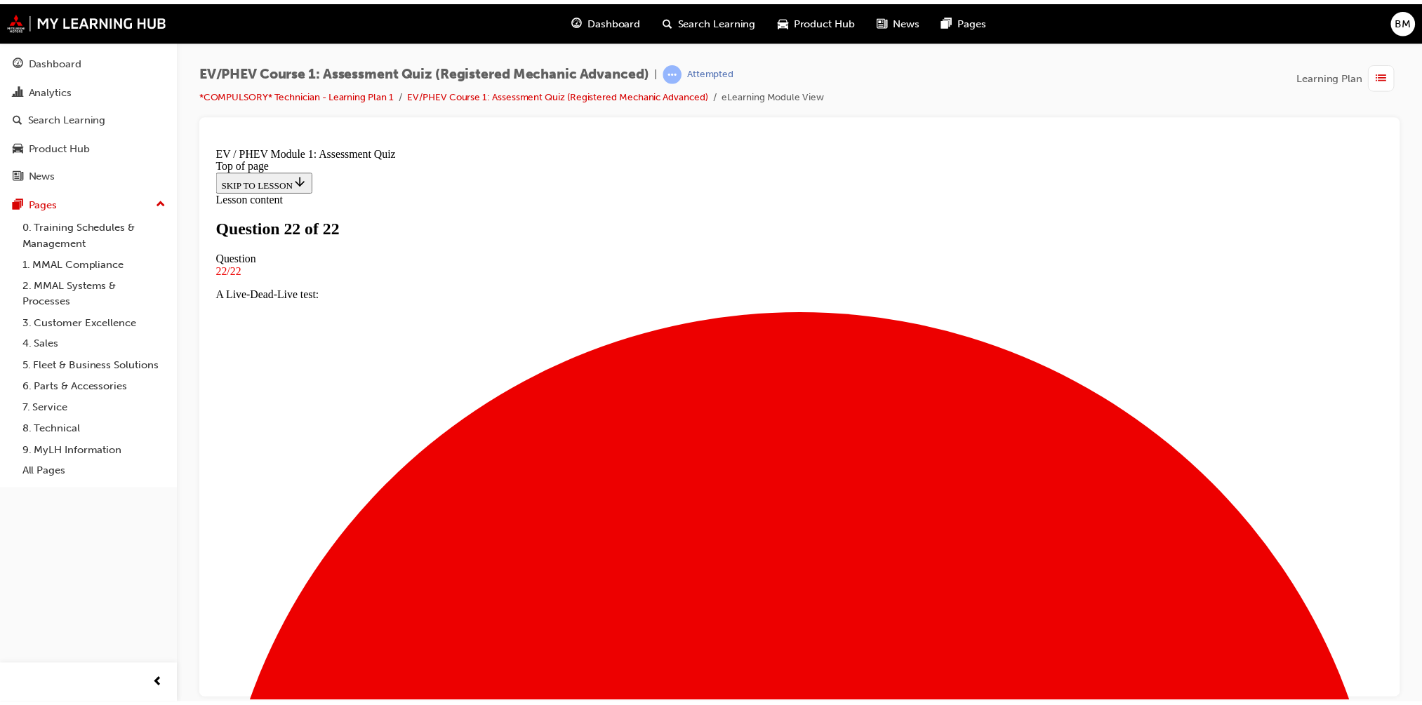
scroll to position [86, 0]
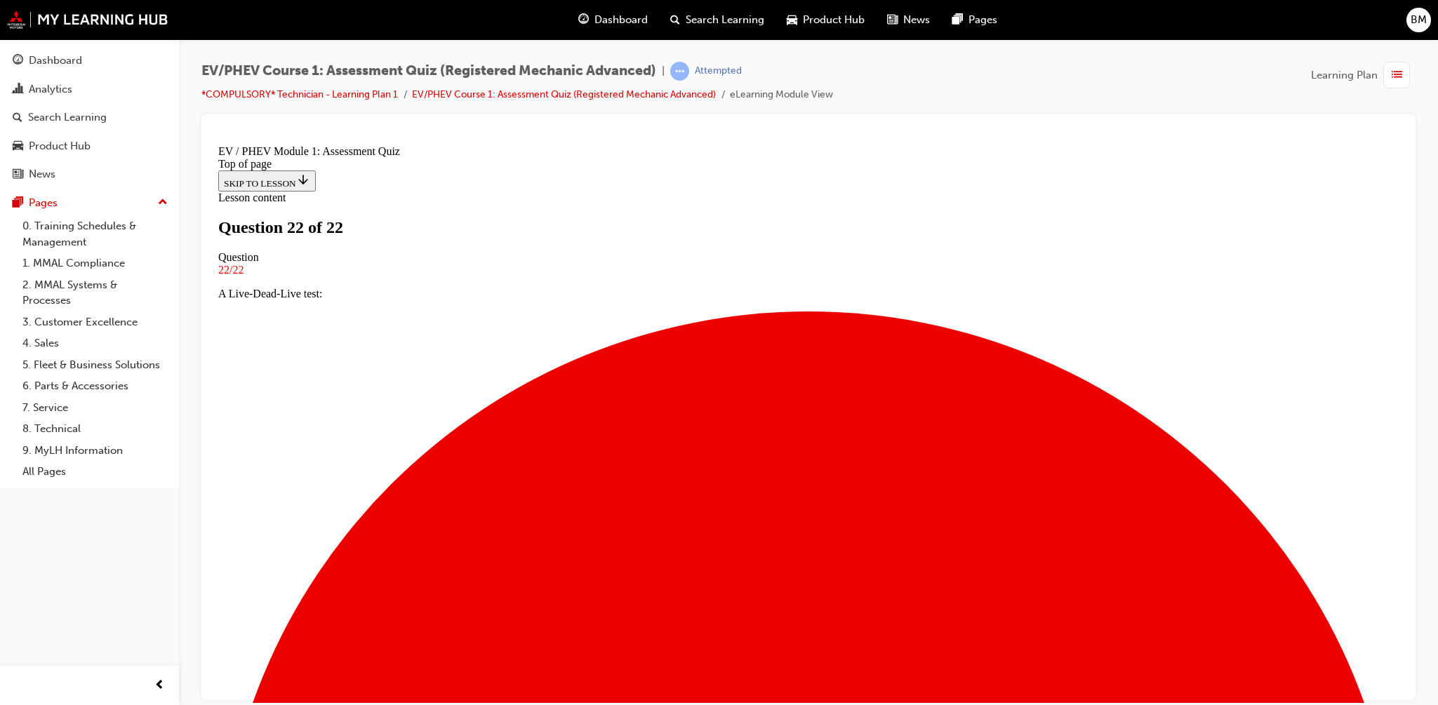
click at [608, 15] on span "Dashboard" at bounding box center [620, 20] width 53 height 16
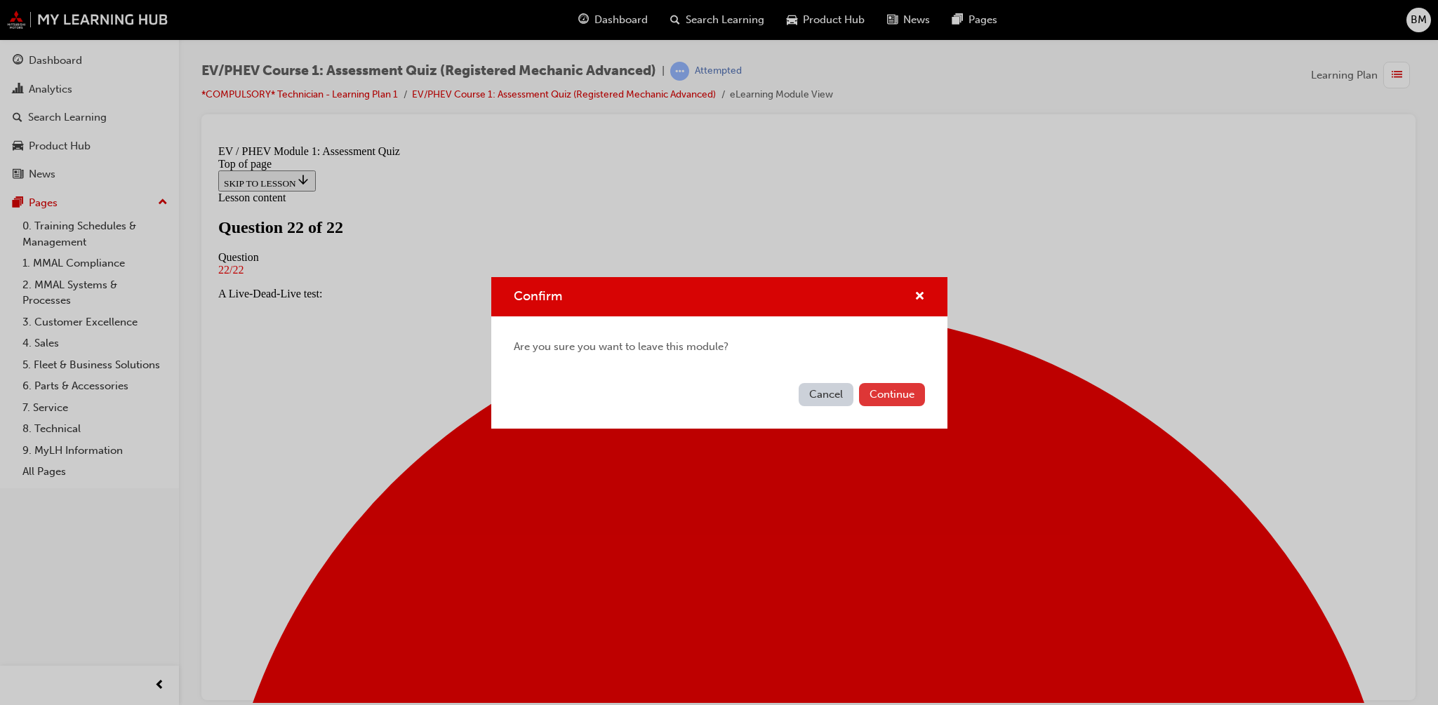
click at [886, 390] on button "Continue" at bounding box center [892, 394] width 66 height 23
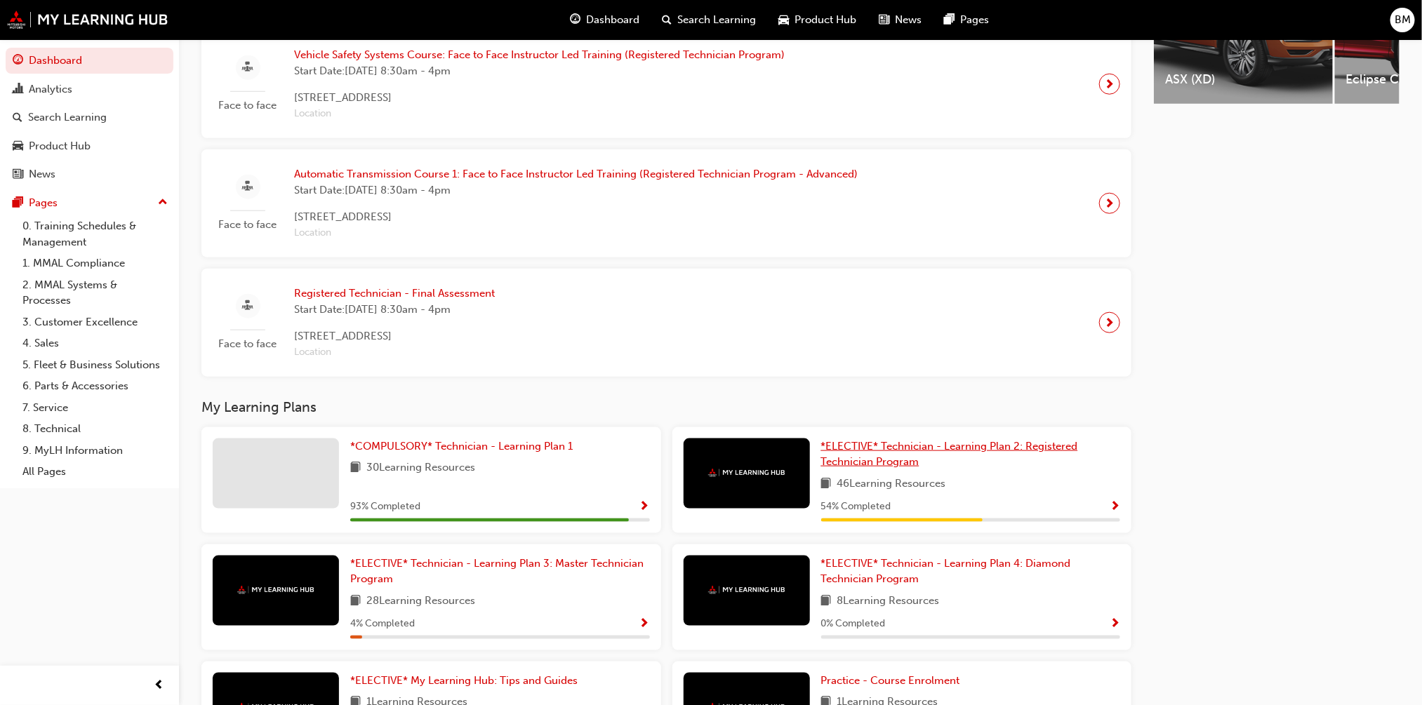
scroll to position [666, 0]
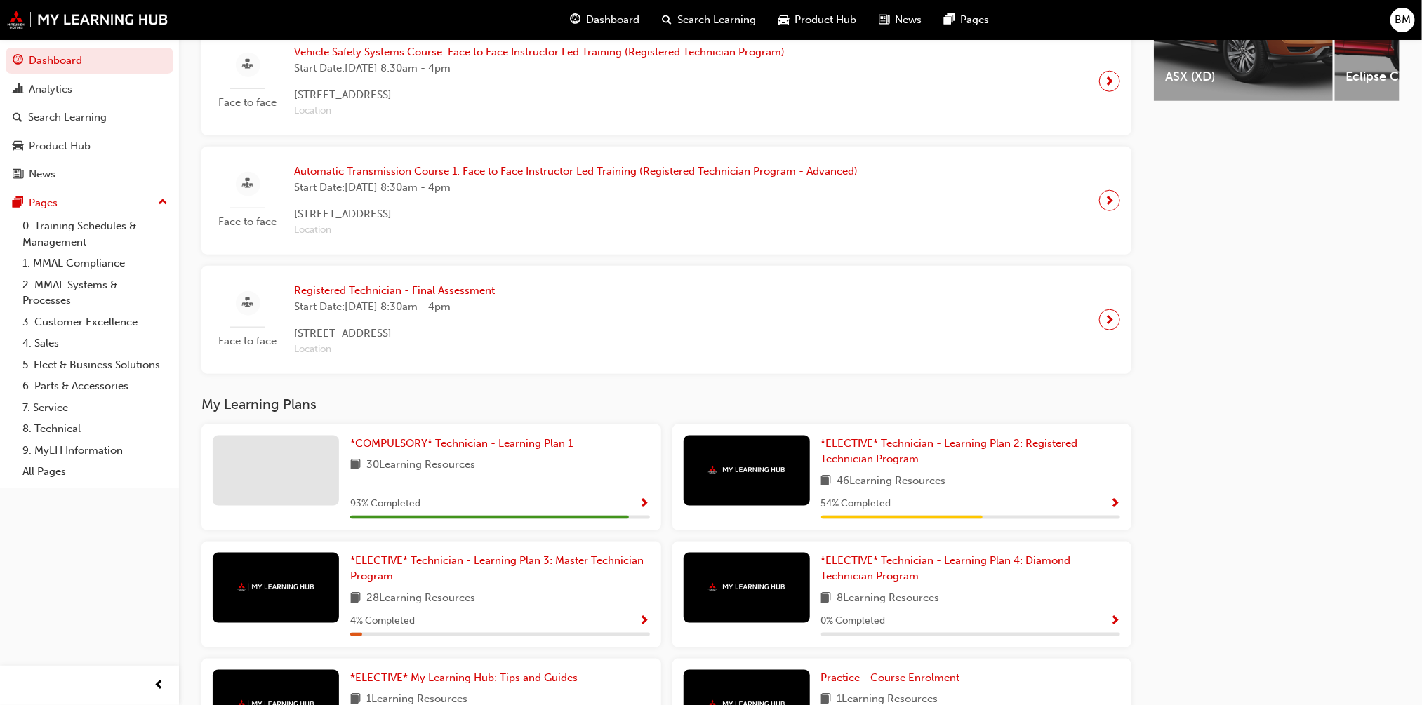
click at [1052, 511] on span "Show Progress" at bounding box center [1115, 504] width 11 height 13
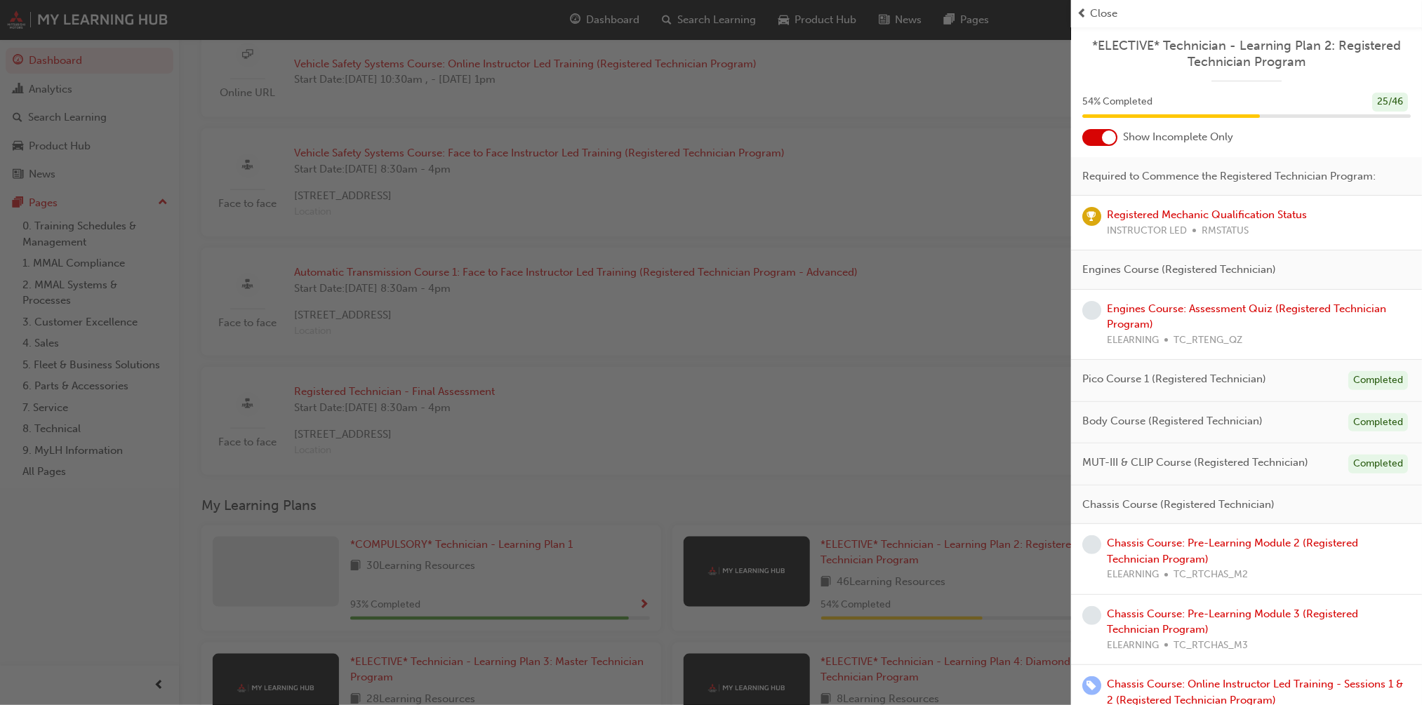
scroll to position [561, 0]
click at [1052, 135] on div at bounding box center [1109, 138] width 14 height 14
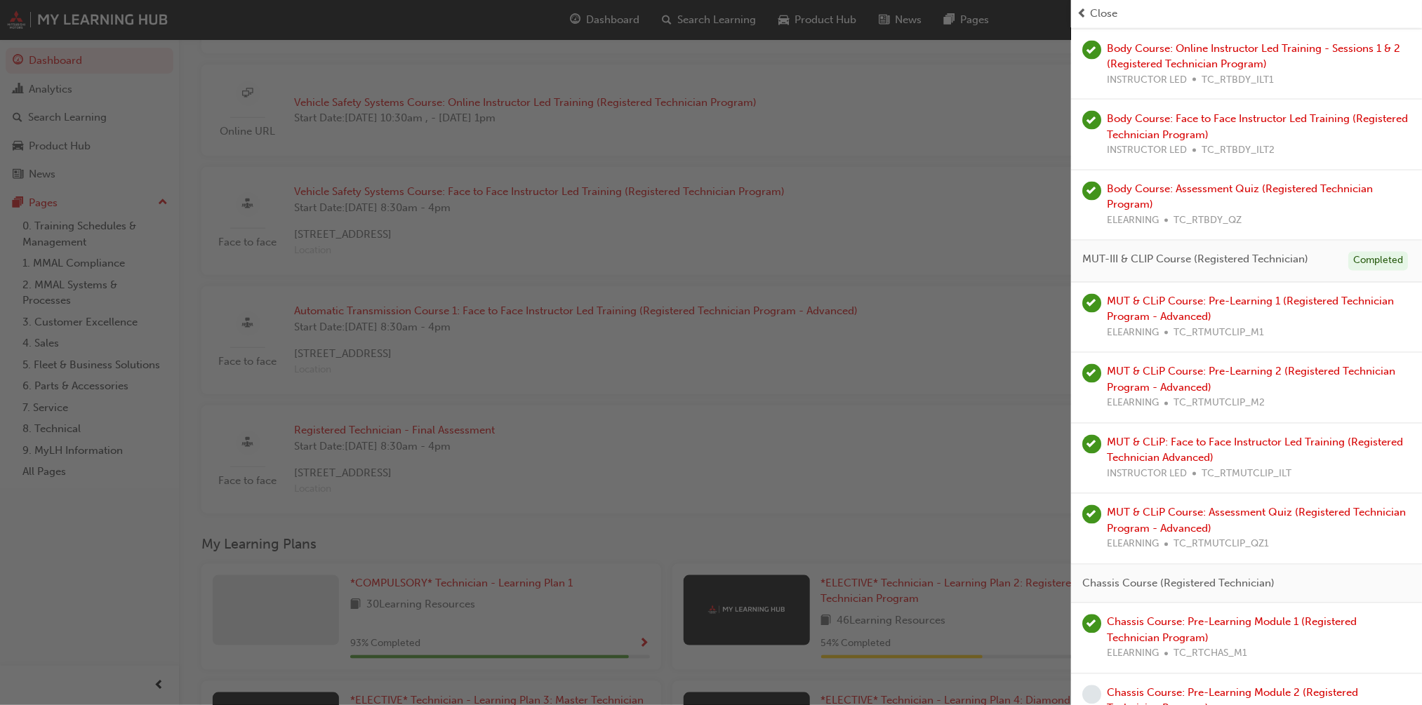
scroll to position [1123, 0]
